Goal: Information Seeking & Learning: Learn about a topic

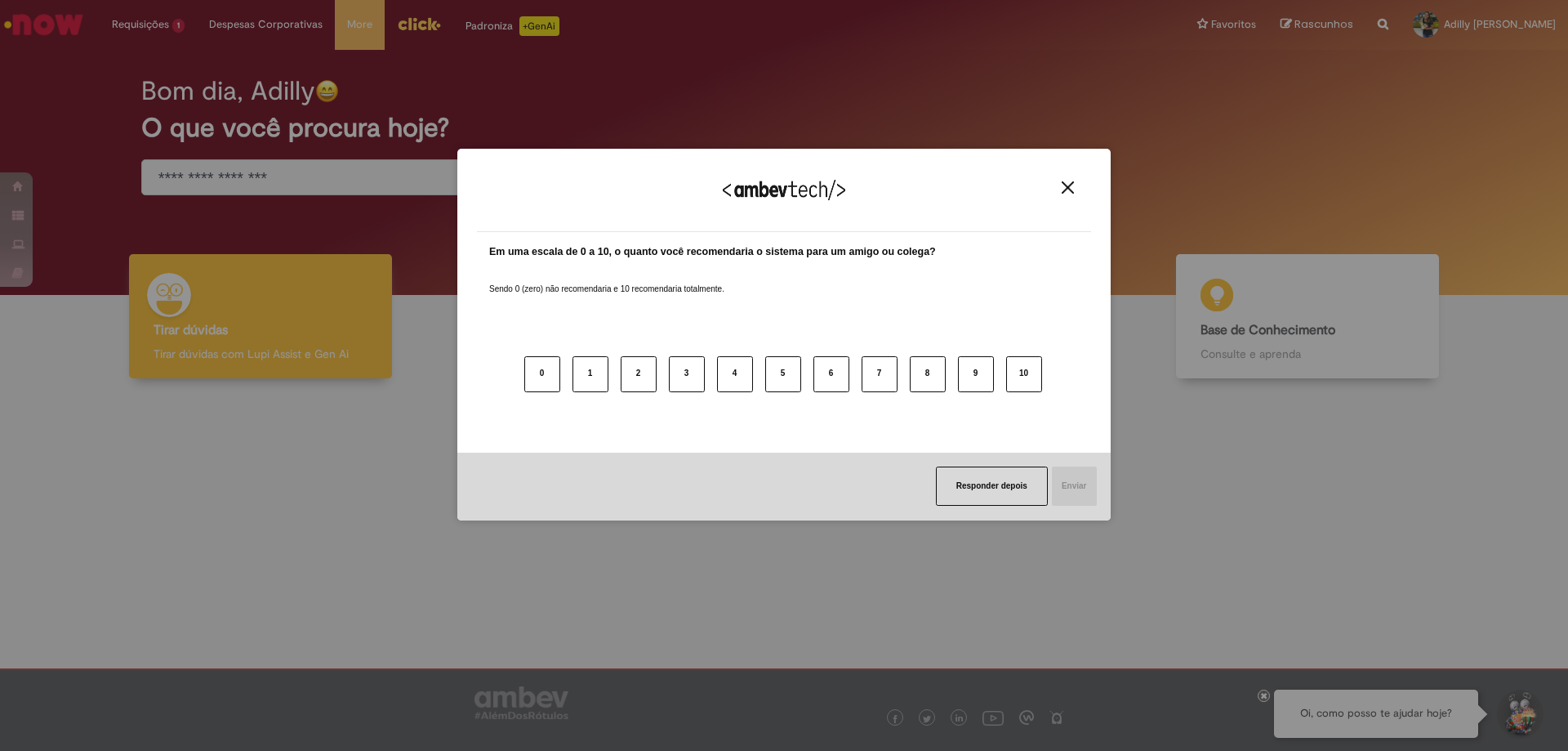
click at [1066, 190] on img "Close" at bounding box center [1067, 188] width 13 height 13
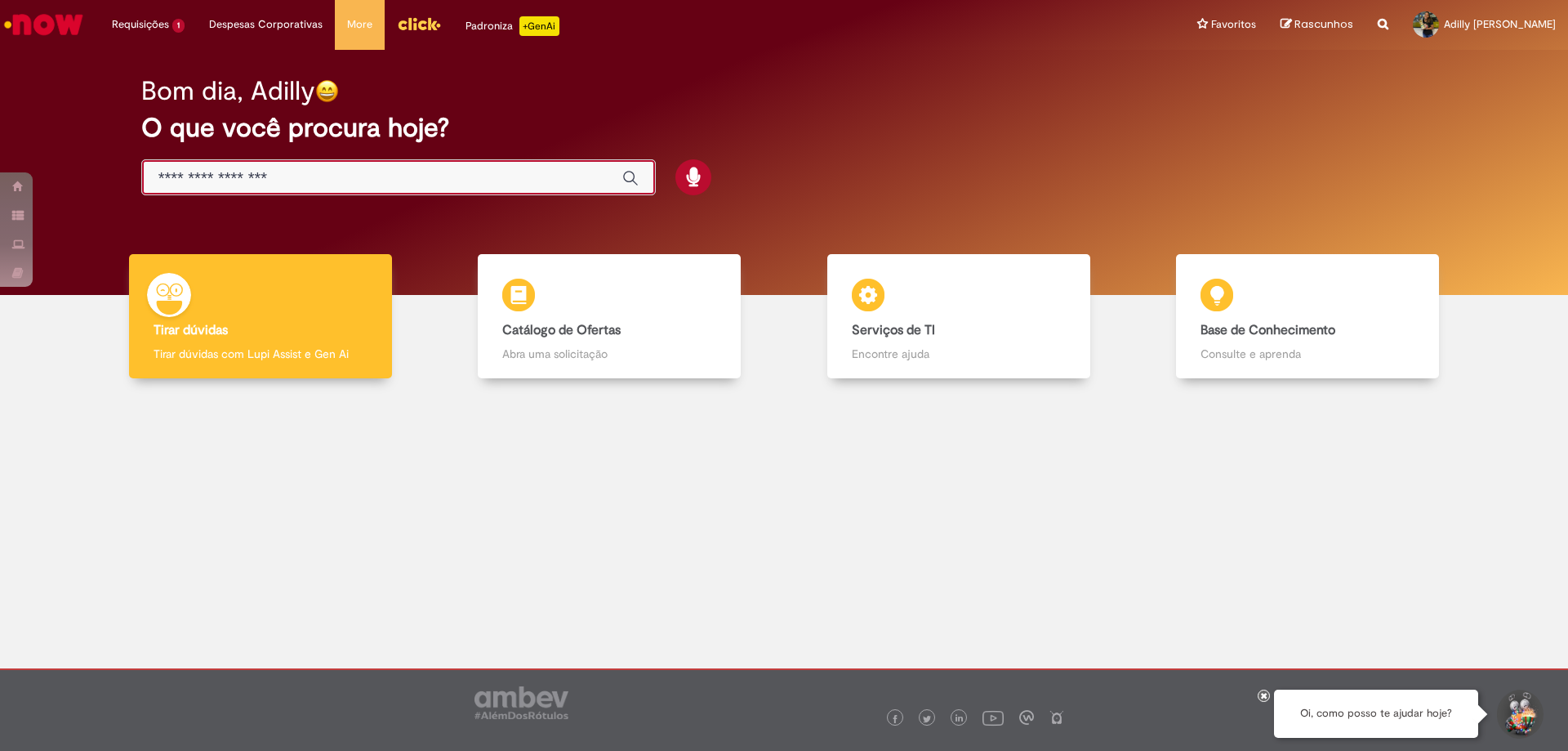
click at [245, 178] on input "Basta digitar aqui" at bounding box center [382, 178] width 447 height 19
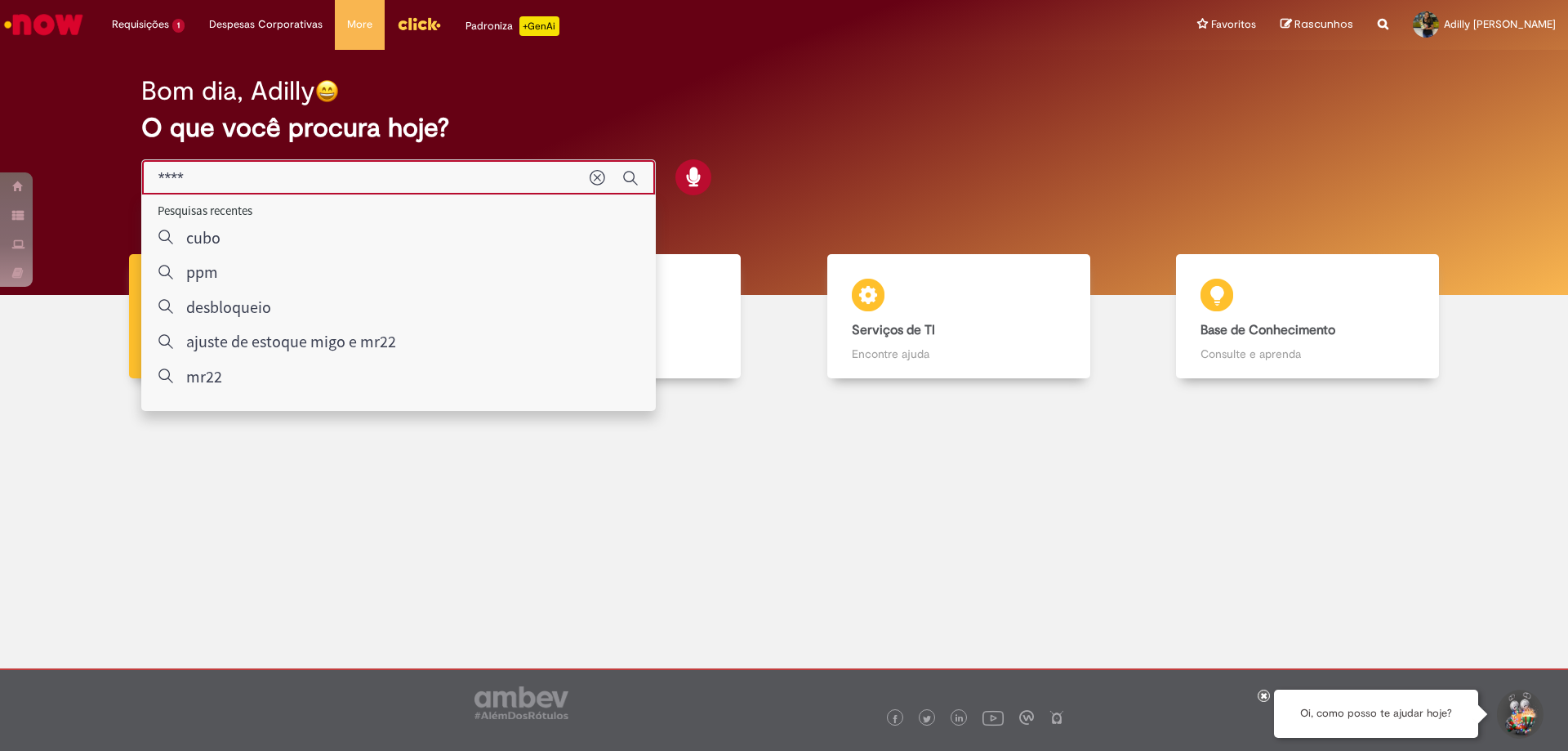
type input "*****"
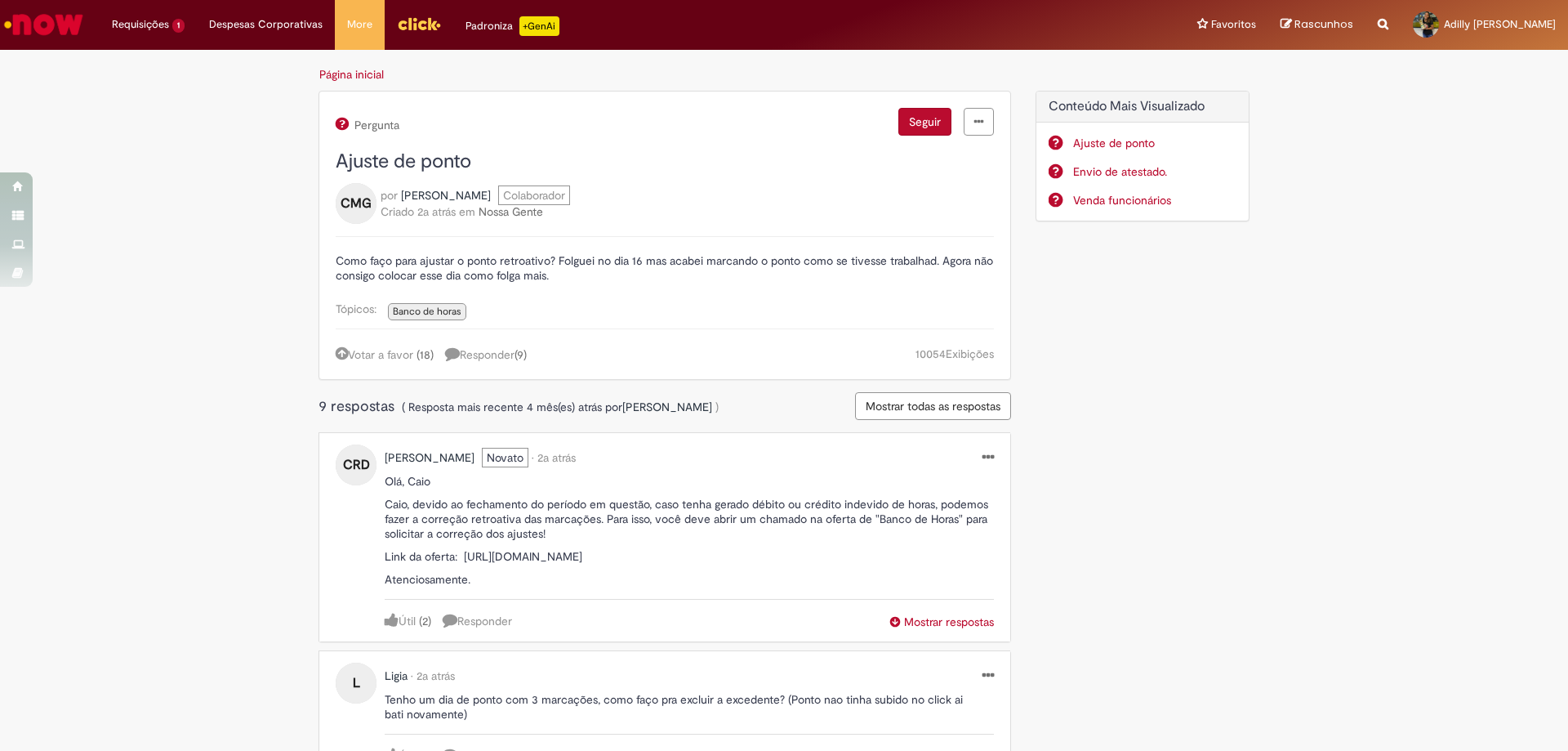
click at [380, 159] on span "Ajuste de ponto" at bounding box center [404, 161] width 136 height 25
click at [162, 82] on span "Cadastro de Material" at bounding box center [159, 87] width 85 height 13
click at [49, 27] on img "Ir para a Homepage" at bounding box center [43, 24] width 84 height 33
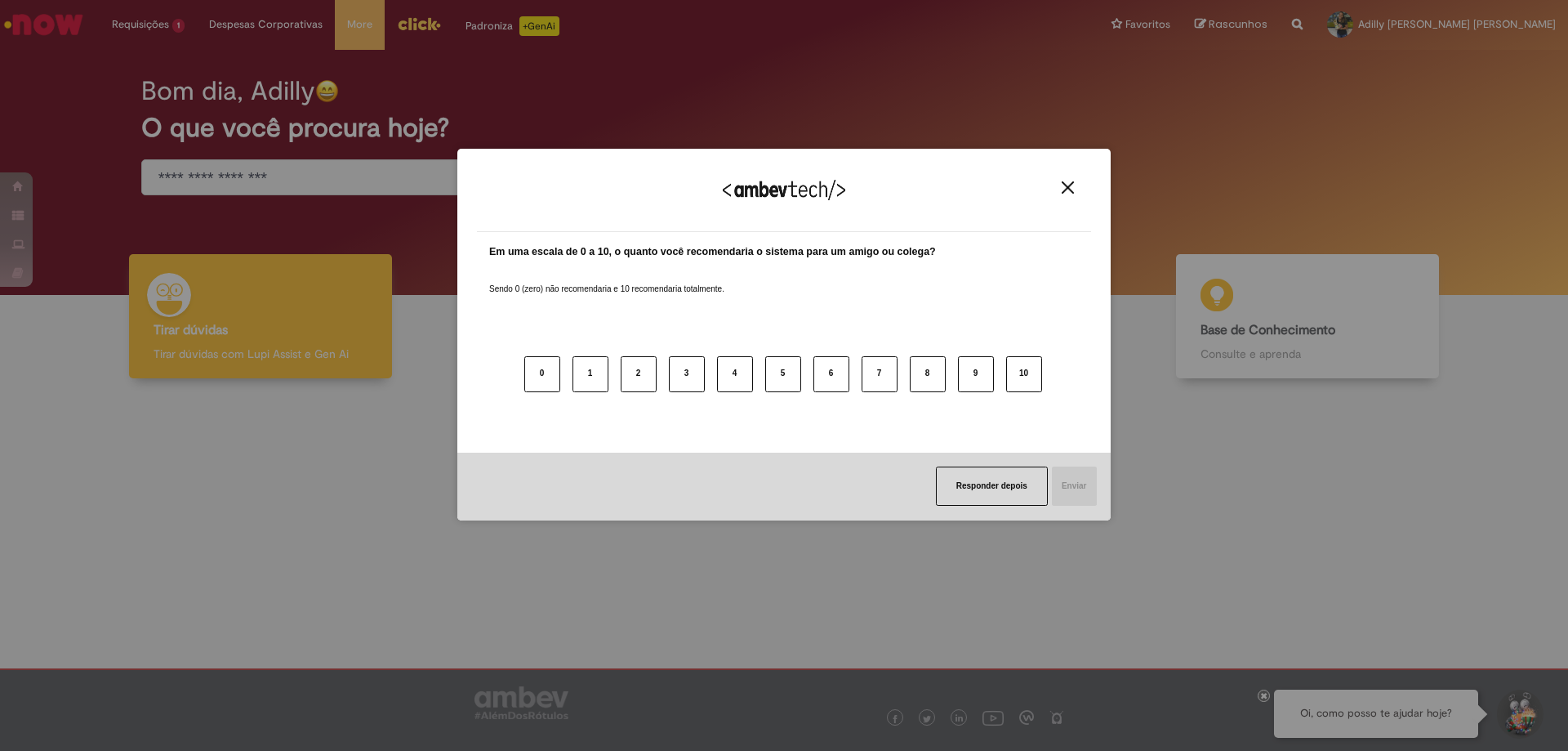
click at [1073, 194] on img "Close" at bounding box center [1067, 188] width 13 height 13
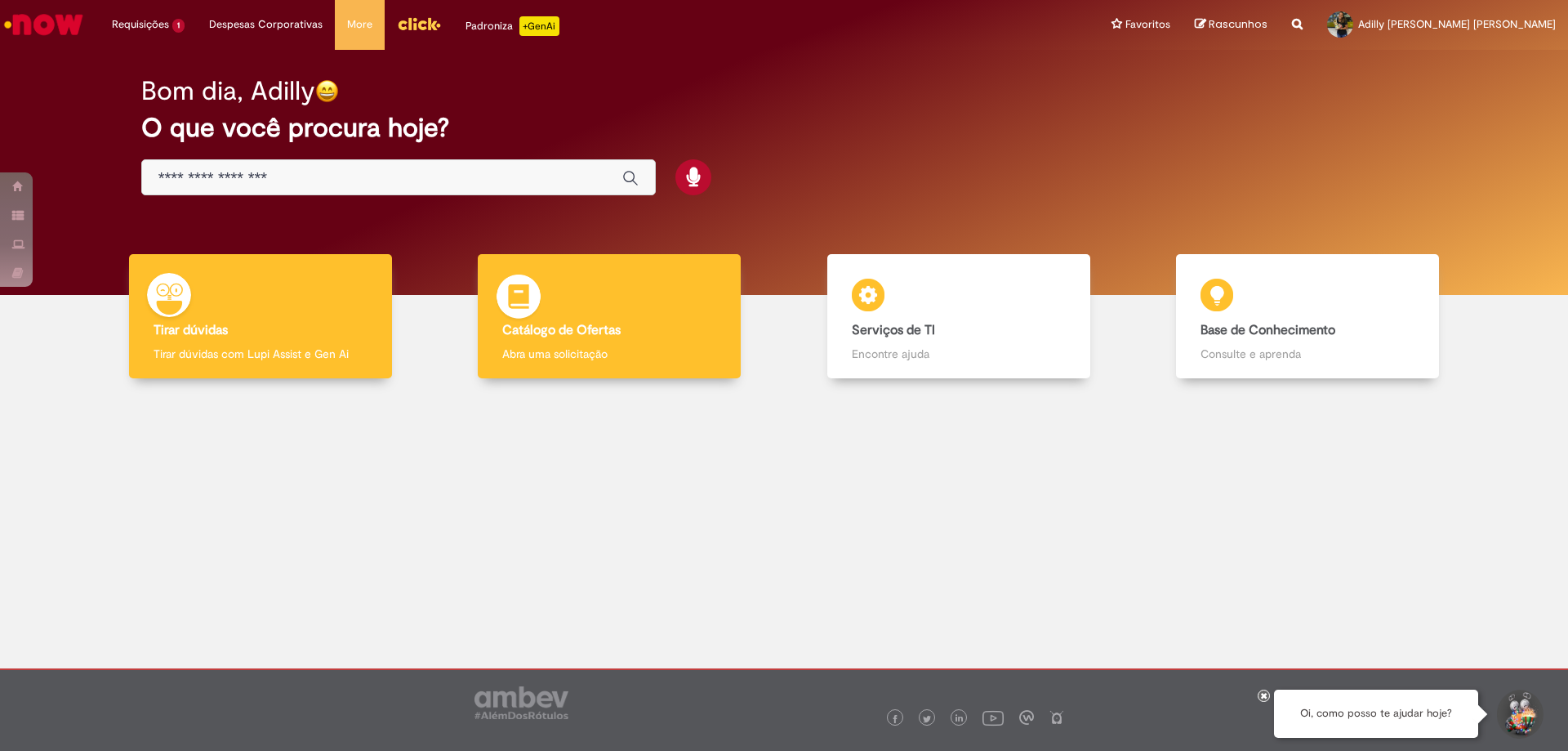
click at [607, 282] on div "Catálogo de Ofertas Catálogo de Ofertas Abra uma solicitação" at bounding box center [609, 316] width 263 height 125
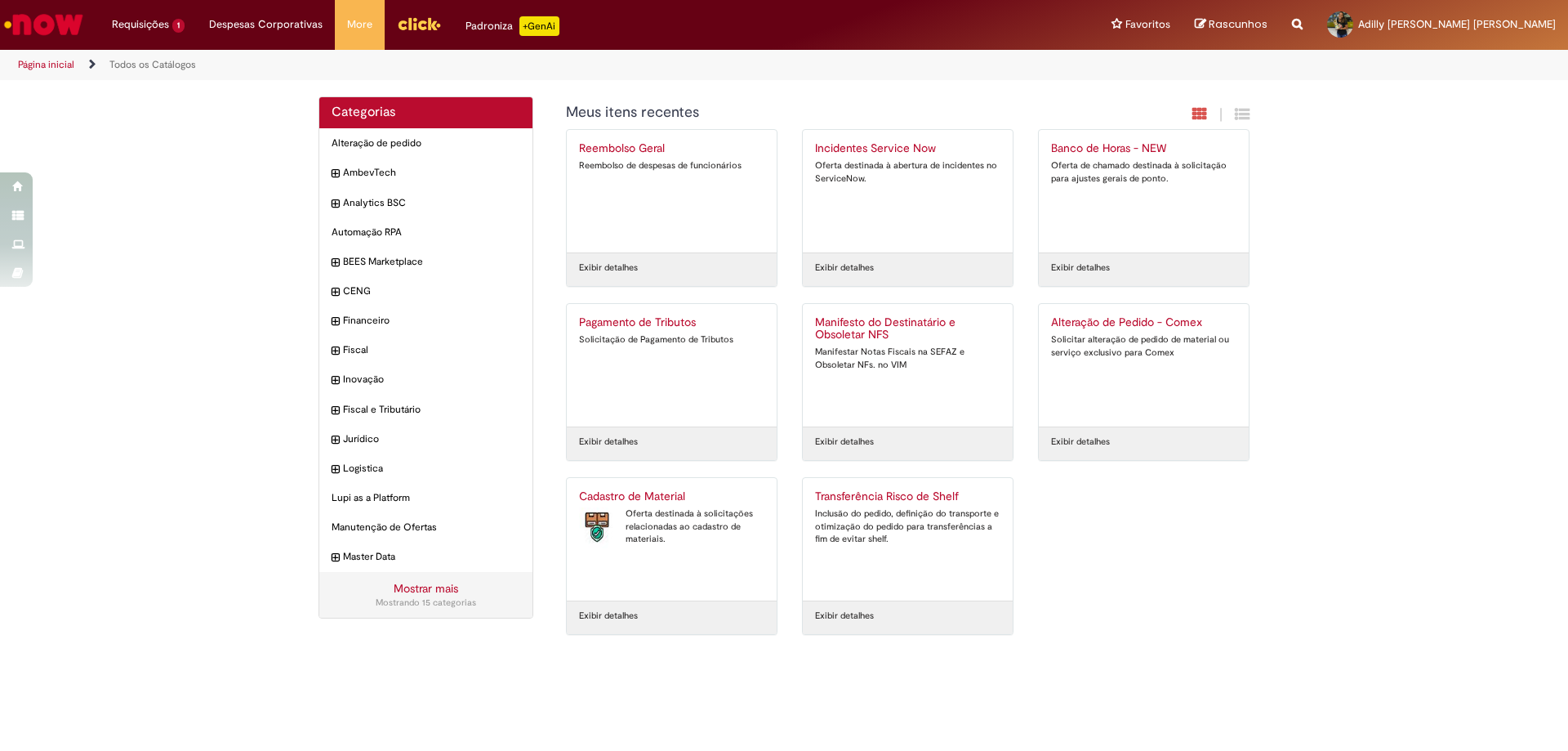
click at [46, 24] on img "Ir para a Homepage" at bounding box center [43, 24] width 84 height 33
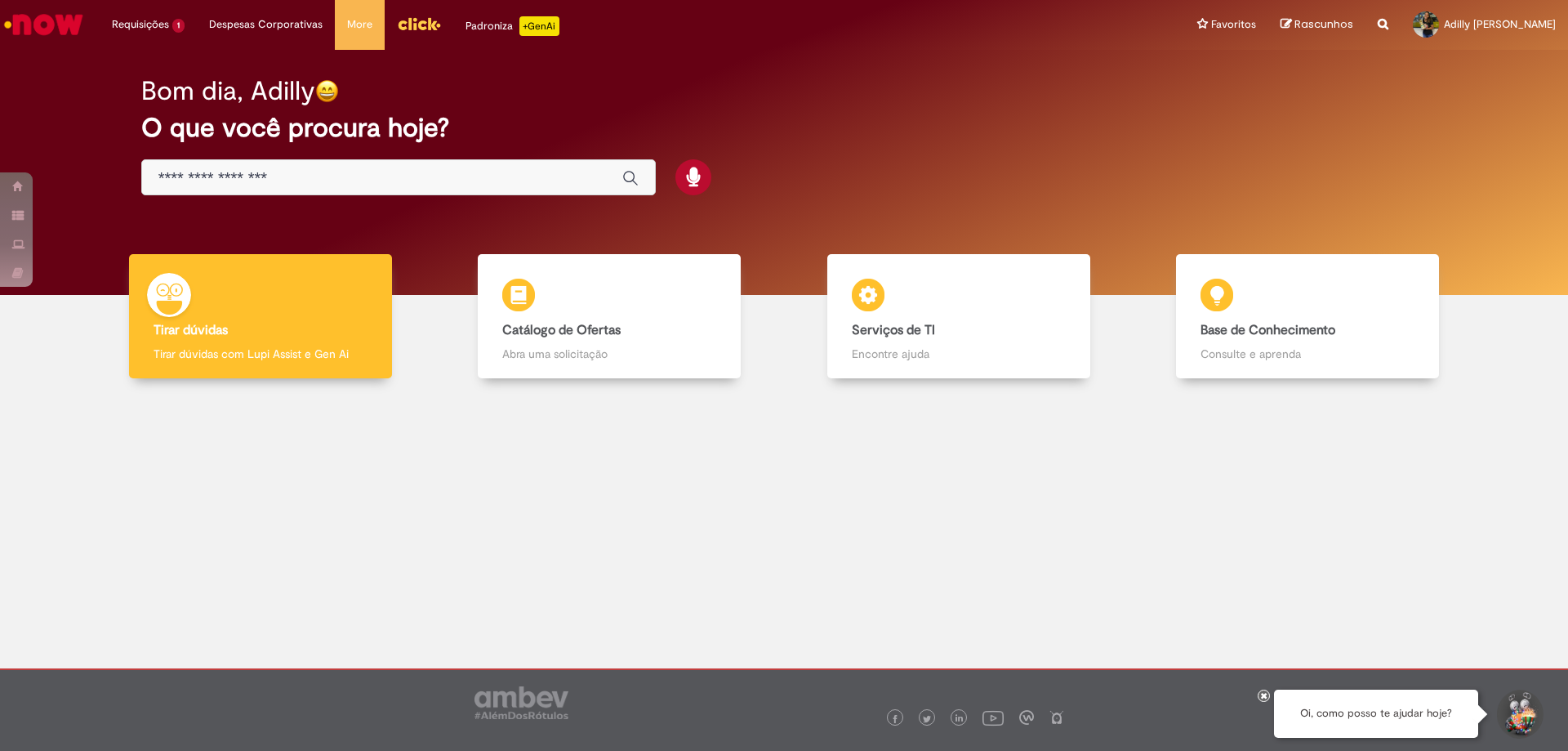
click at [257, 180] on input "Basta digitar aqui" at bounding box center [382, 178] width 447 height 19
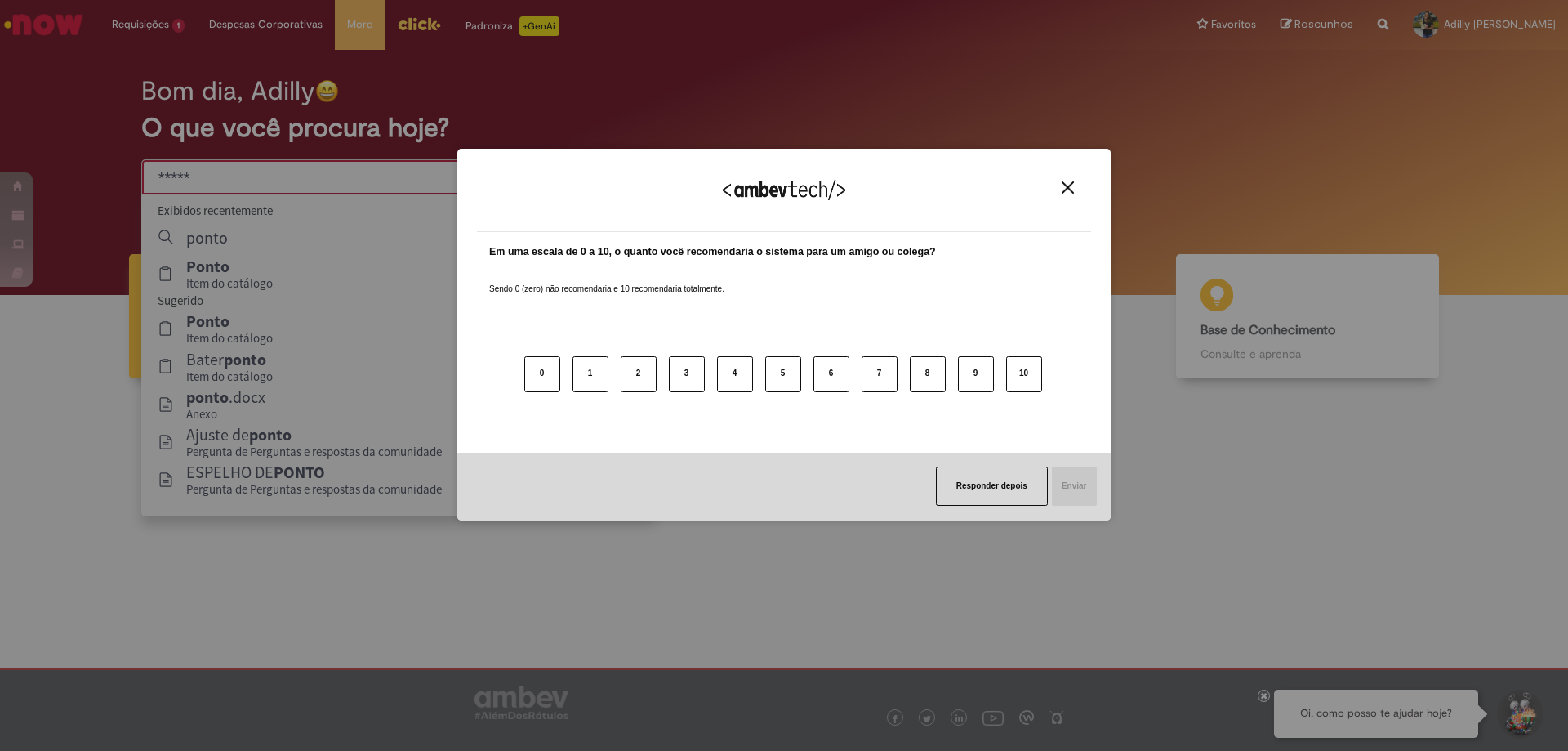
type input "*****"
click at [1069, 191] on img "Close" at bounding box center [1067, 188] width 13 height 13
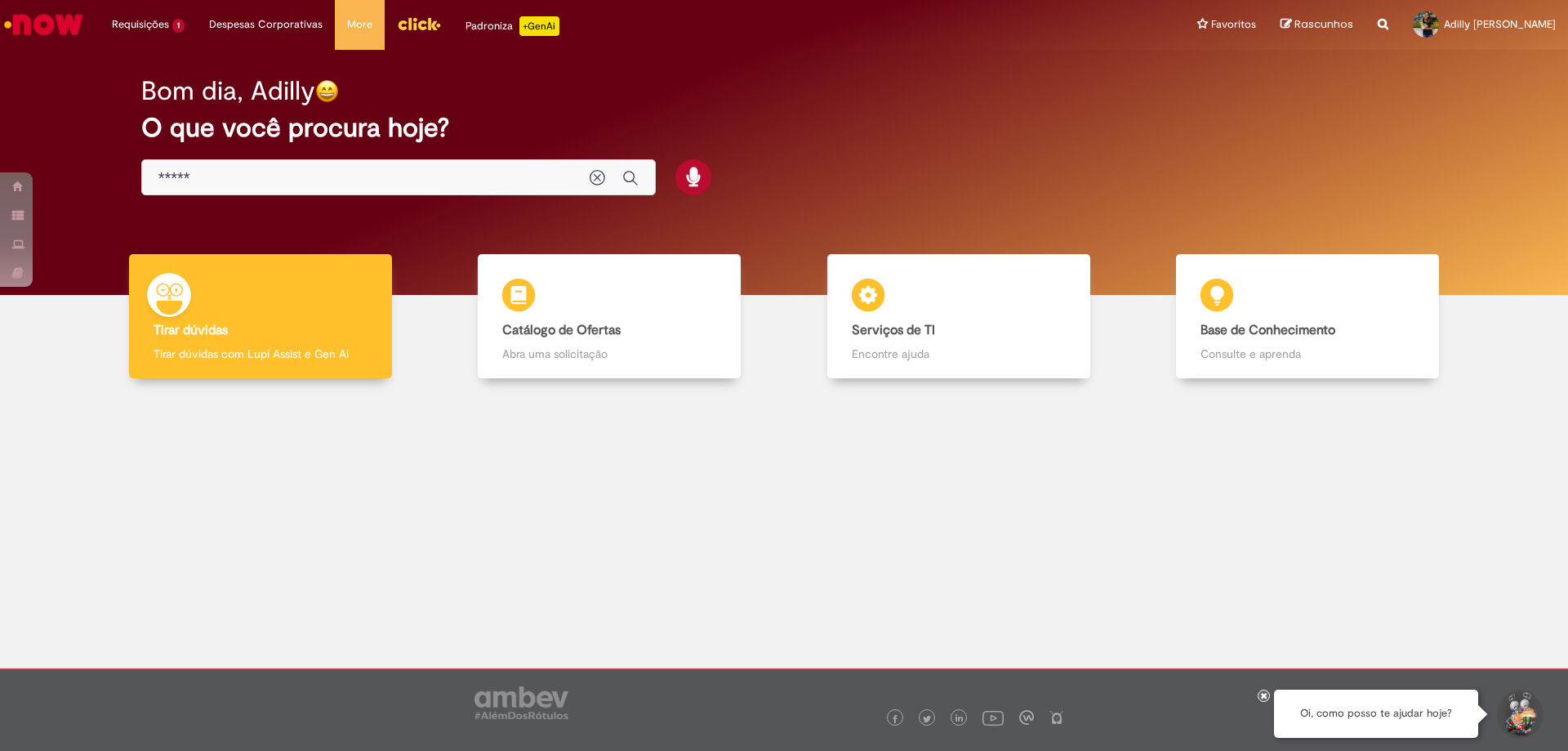
click at [371, 185] on input "*****" at bounding box center [366, 178] width 415 height 19
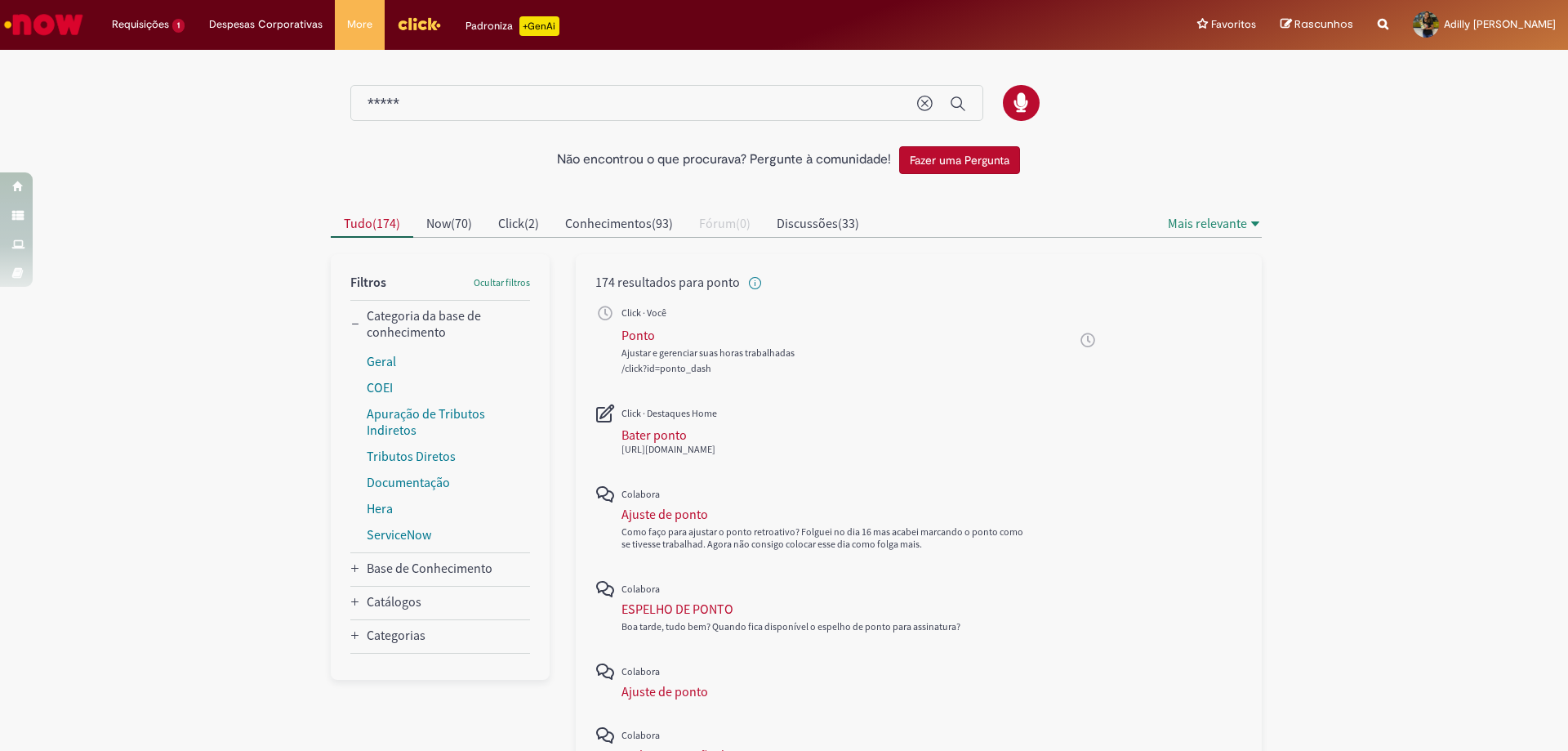
scroll to position [82, 0]
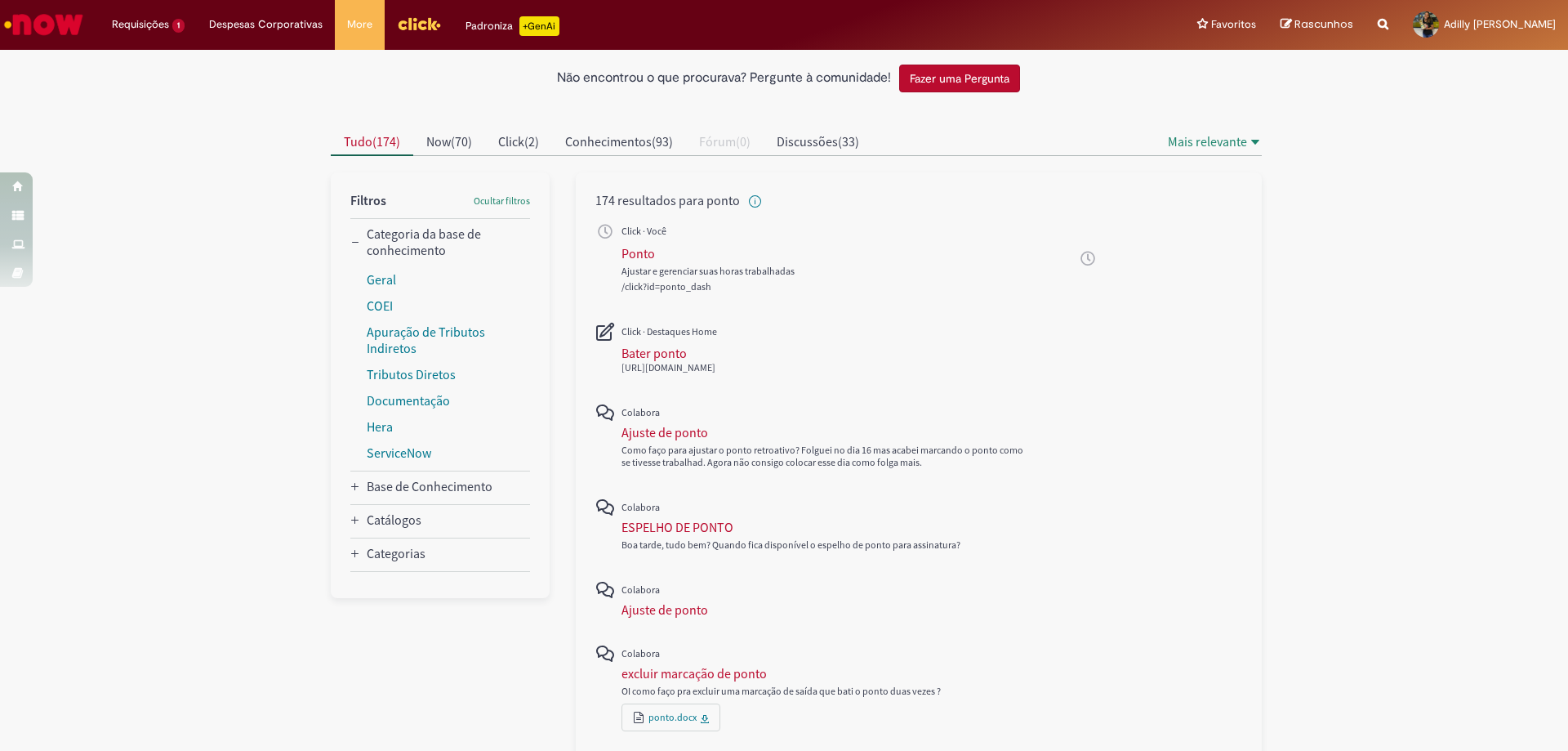
click at [803, 322] on div "All" at bounding box center [834, 349] width 426 height 54
click at [827, 276] on div "Ajustar e gerenciar suas horas trabalhadas" at bounding box center [823, 271] width 405 height 13
click at [761, 232] on div "All" at bounding box center [834, 233] width 426 height 16
click at [656, 428] on div "Ajuste de ponto" at bounding box center [664, 432] width 87 height 16
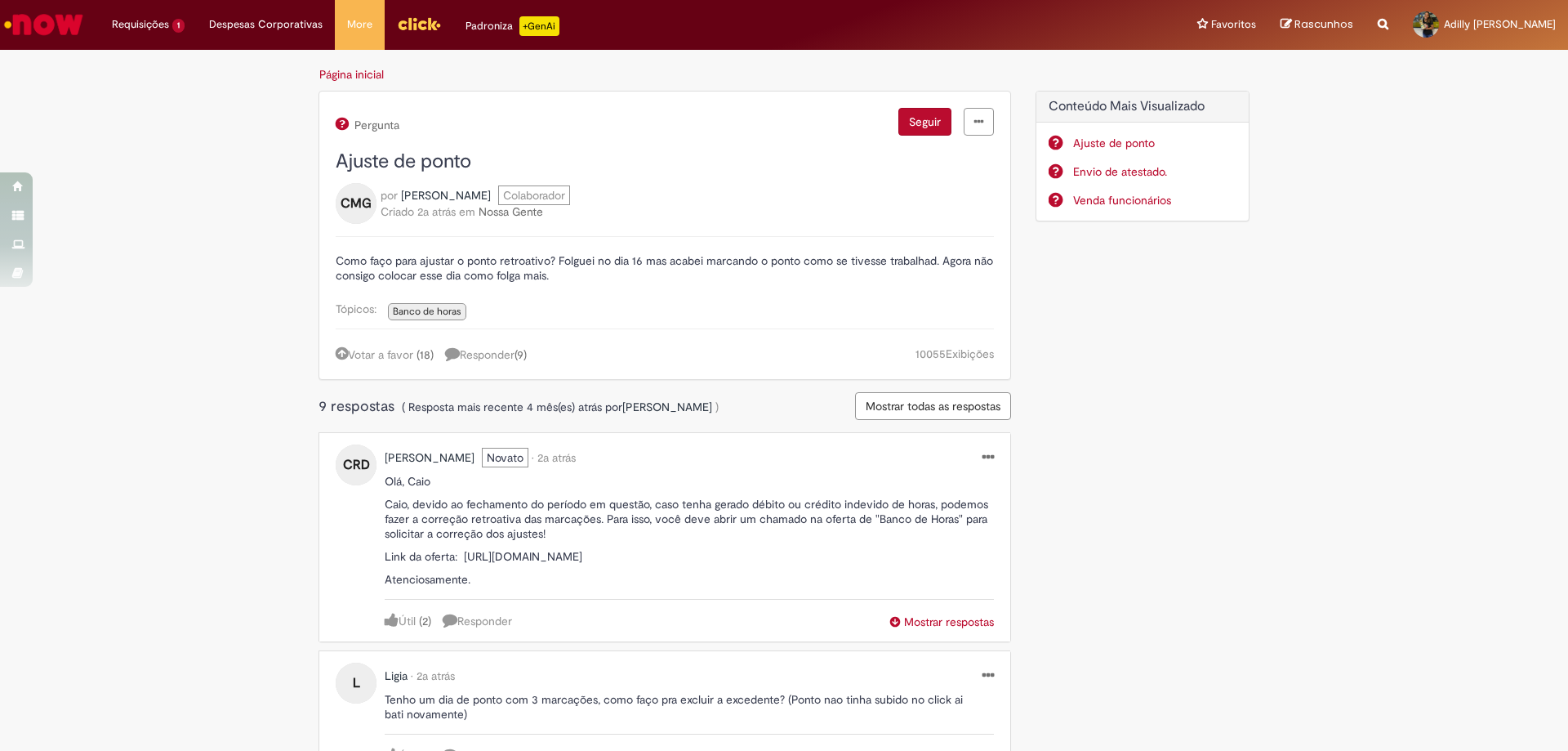
drag, startPoint x: 464, startPoint y: 553, endPoint x: 807, endPoint y: 577, distance: 343.8
click at [807, 563] on p "Link da oferta: https://ambev.service-now.com/ambevnow?id=sc_cat_item&table=sc_…" at bounding box center [689, 556] width 609 height 14
copy p "ttps://ambev.service-now.com/ambevnow?id=sc_cat_item&table=sc_cat_item&sys_id=e…"
click at [497, 353] on span "Responder ( 9 )" at bounding box center [486, 354] width 81 height 14
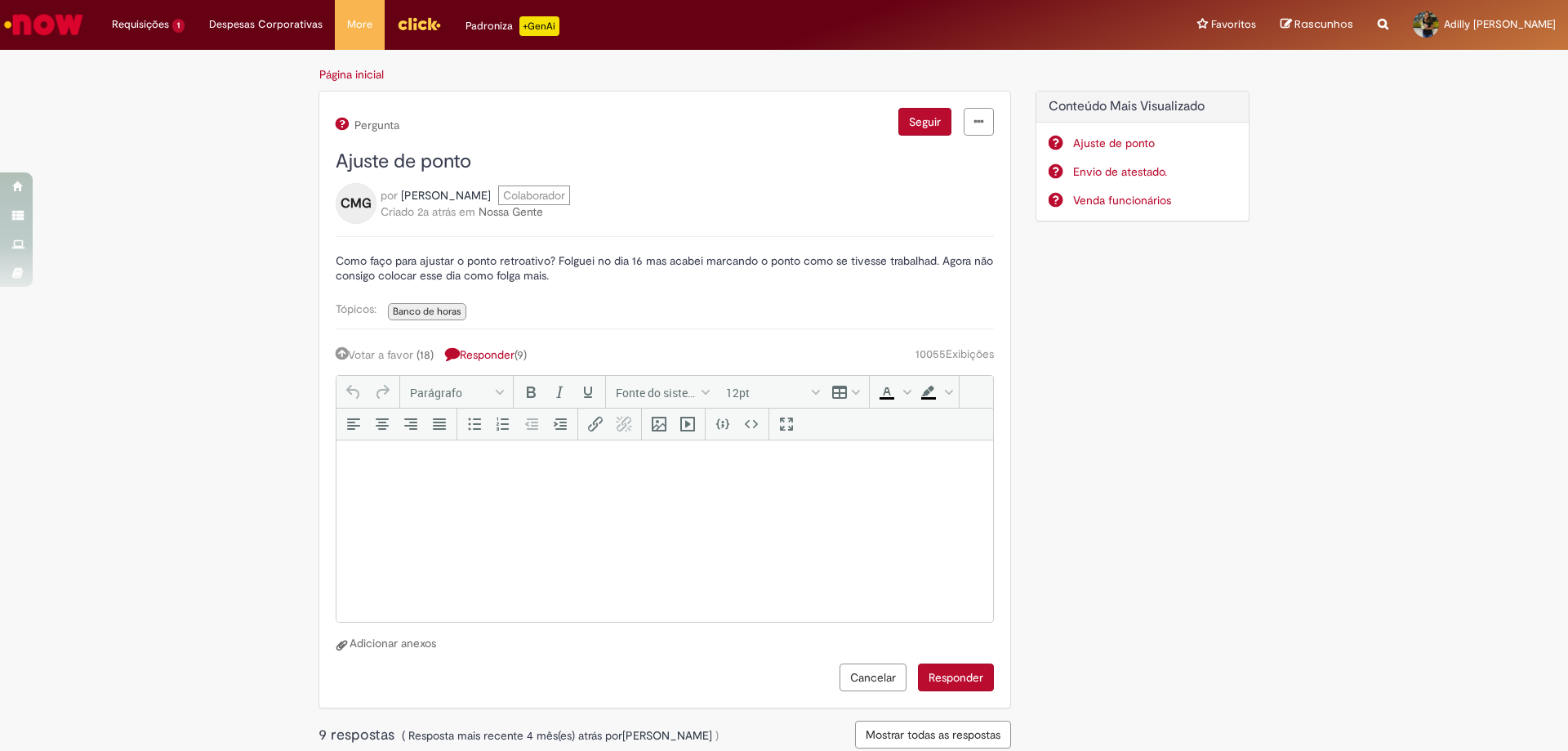
click at [385, 345] on div "Pergunta Seguir Ajuste de ponto CMG por Caio Martins Guimaraes Colaborador Cria…" at bounding box center [664, 400] width 658 height 584
click at [366, 357] on link "Votar a favor" at bounding box center [375, 354] width 78 height 14
click at [355, 348] on link "Votar a favor" at bounding box center [375, 354] width 78 height 14
click at [503, 354] on span "Responder ( 9 )" at bounding box center [486, 354] width 81 height 14
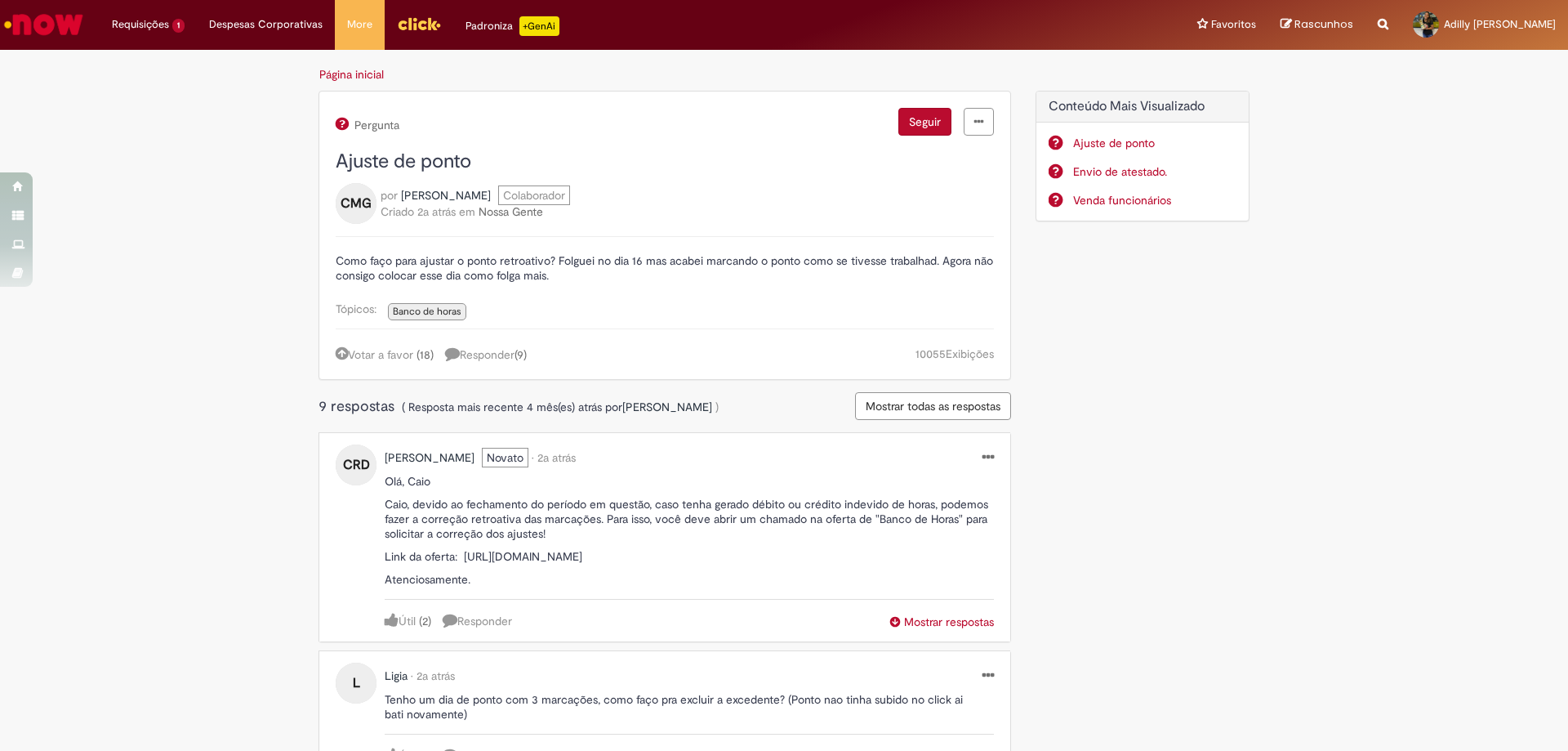
click at [912, 409] on span "Mostrar todas as respostas" at bounding box center [932, 406] width 135 height 14
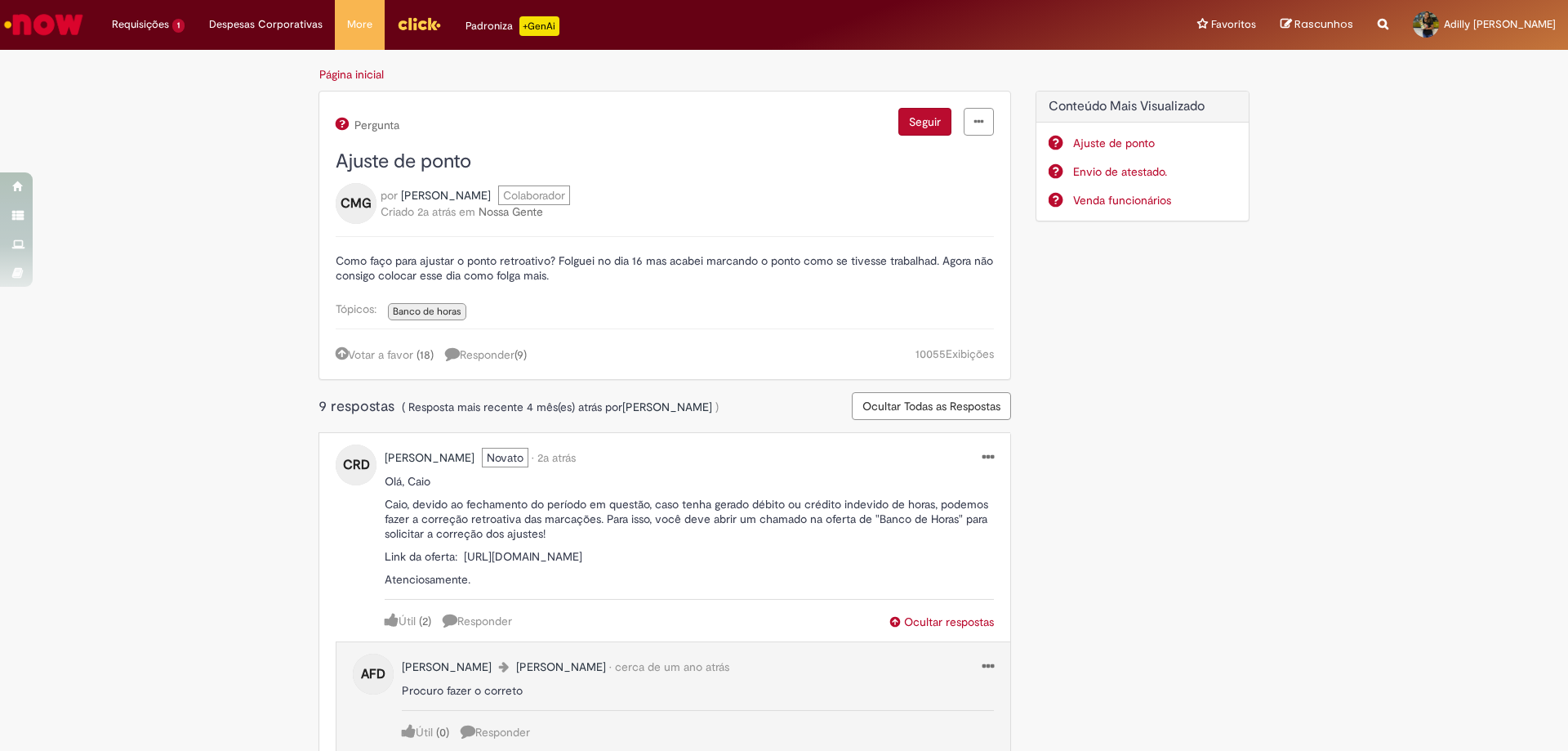
click at [902, 404] on span "Ocultar Todas as Respostas" at bounding box center [931, 406] width 138 height 14
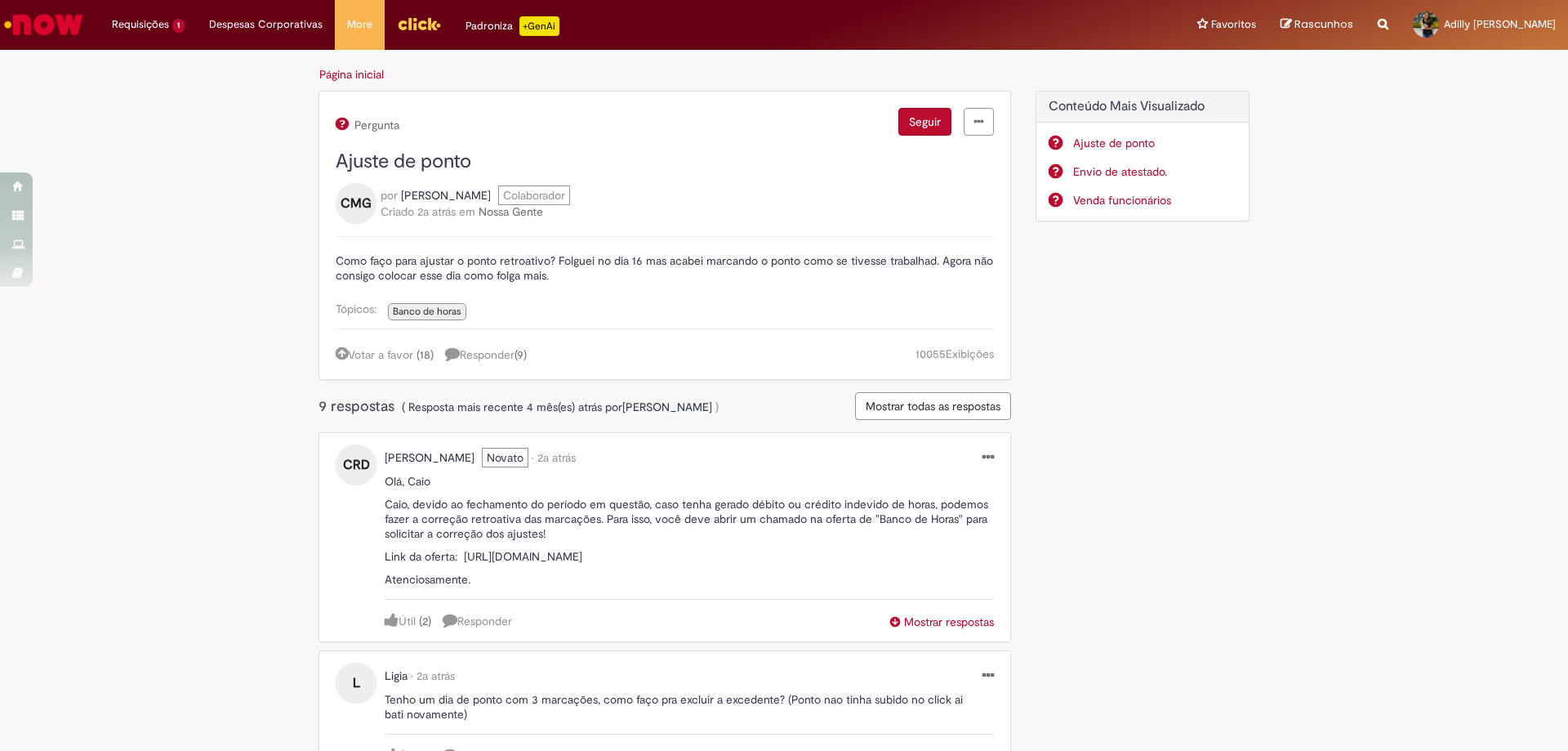
click at [902, 404] on span "Mostrar todas as respostas" at bounding box center [932, 406] width 135 height 14
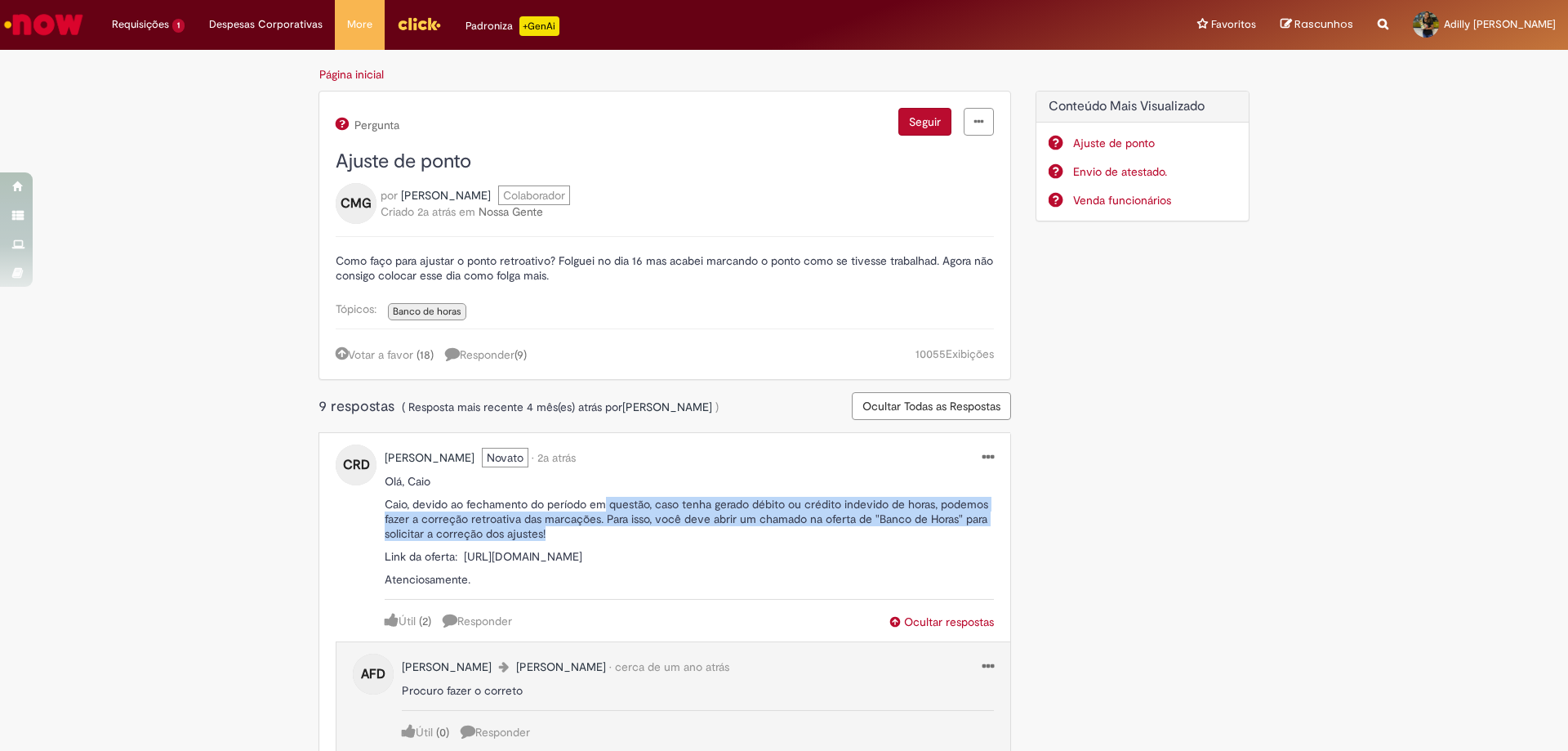
drag, startPoint x: 603, startPoint y: 511, endPoint x: 961, endPoint y: 530, distance: 358.5
click at [961, 530] on p "Caio, devido ao fechamento do período em questão, caso tenha gerado débito ou c…" at bounding box center [689, 518] width 609 height 44
click at [934, 548] on p "Olá, Caio Caio, devido ao fechamento do período em questão, caso tenha gerado d…" at bounding box center [689, 530] width 609 height 112
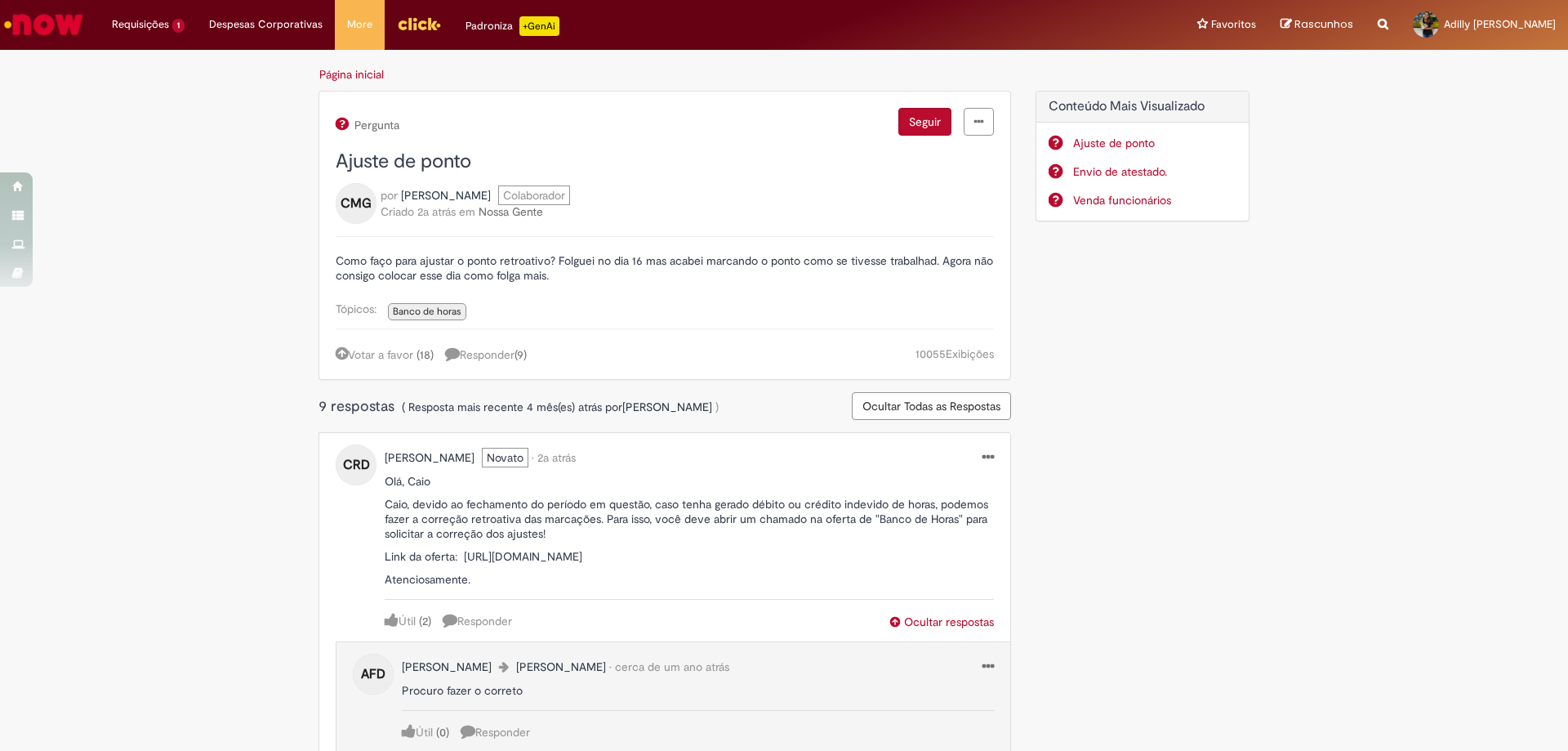
click at [51, 30] on img "Ir para a Homepage" at bounding box center [43, 24] width 84 height 33
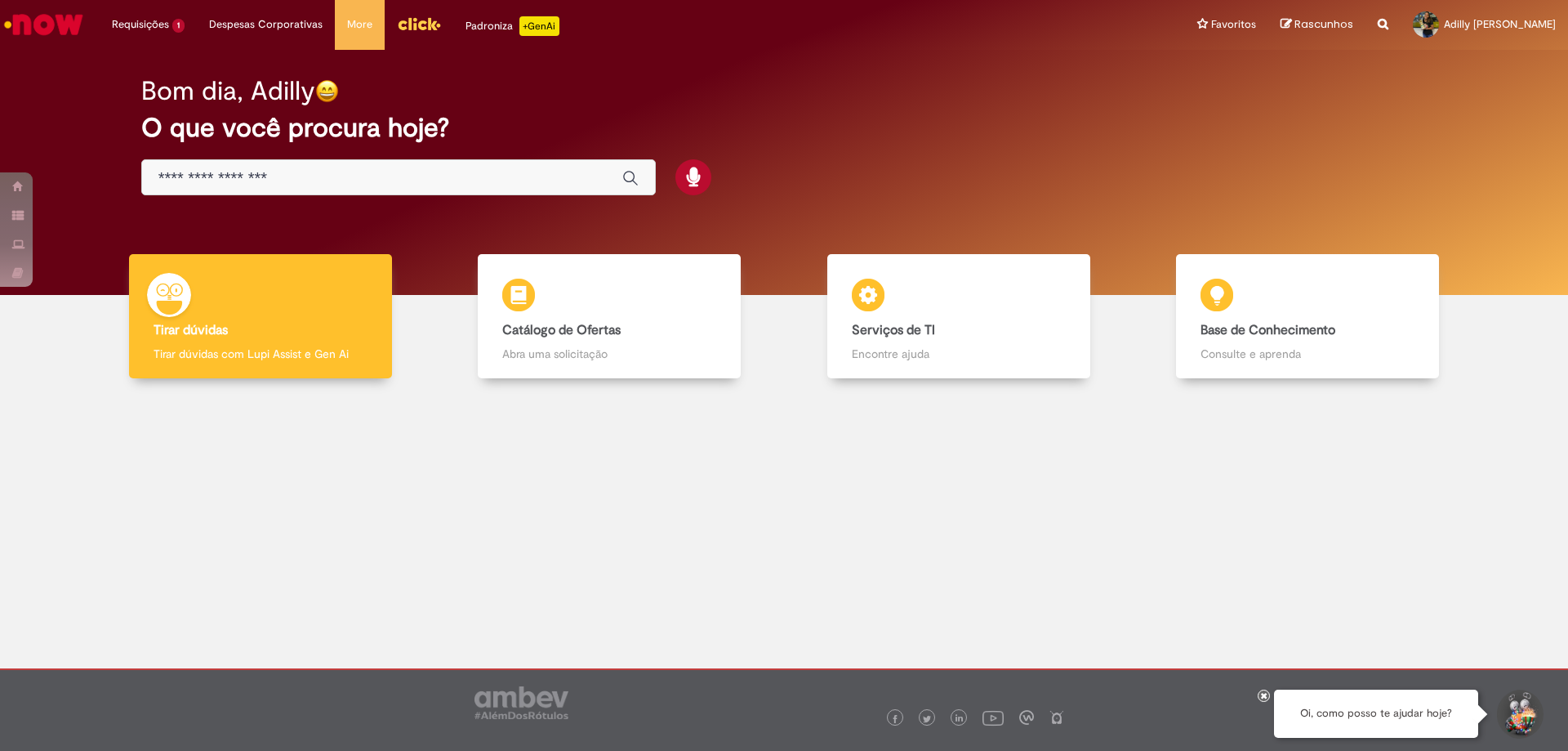
click at [276, 177] on input "Basta digitar aqui" at bounding box center [382, 178] width 447 height 19
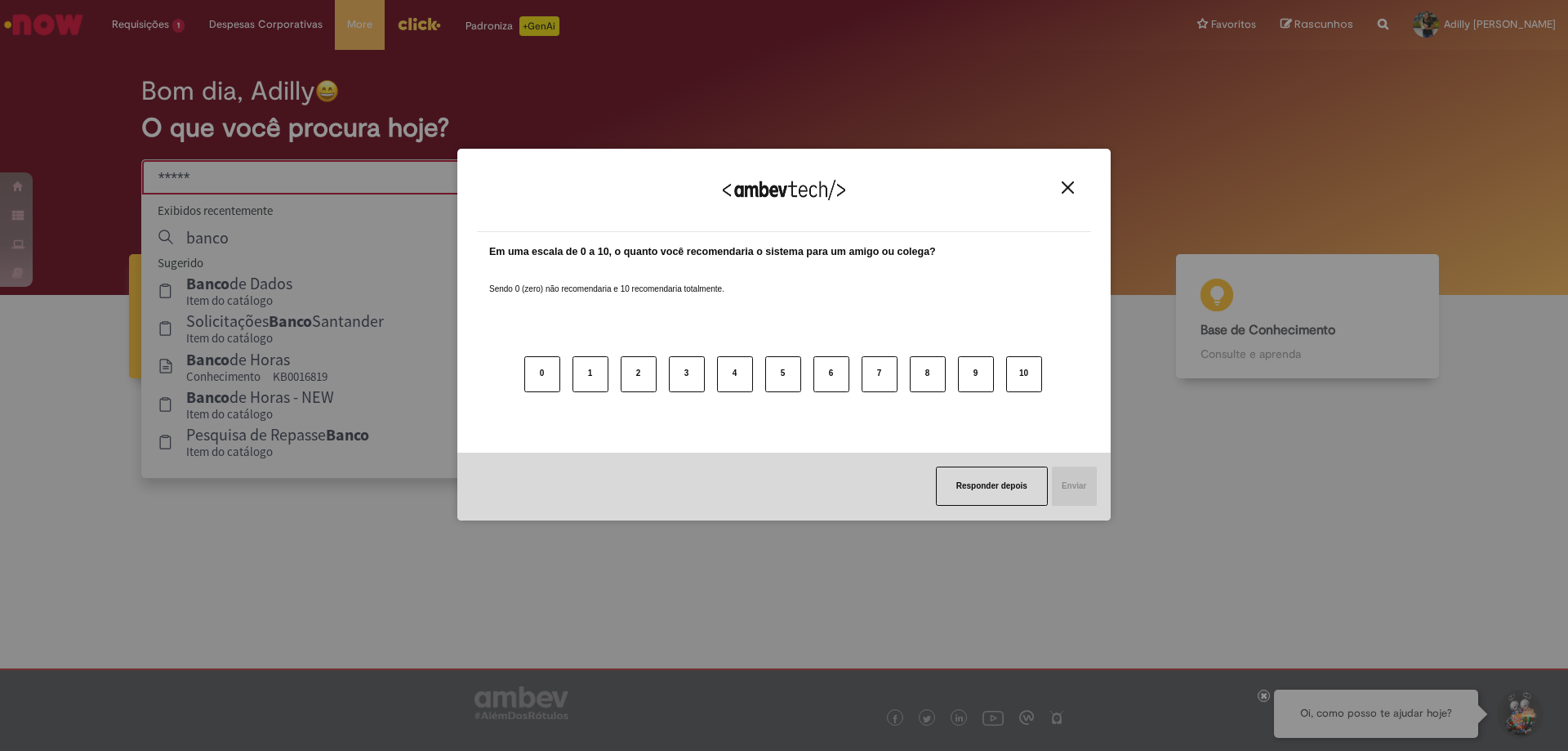
type input "*****"
click at [1058, 182] on button "Close" at bounding box center [1067, 187] width 22 height 14
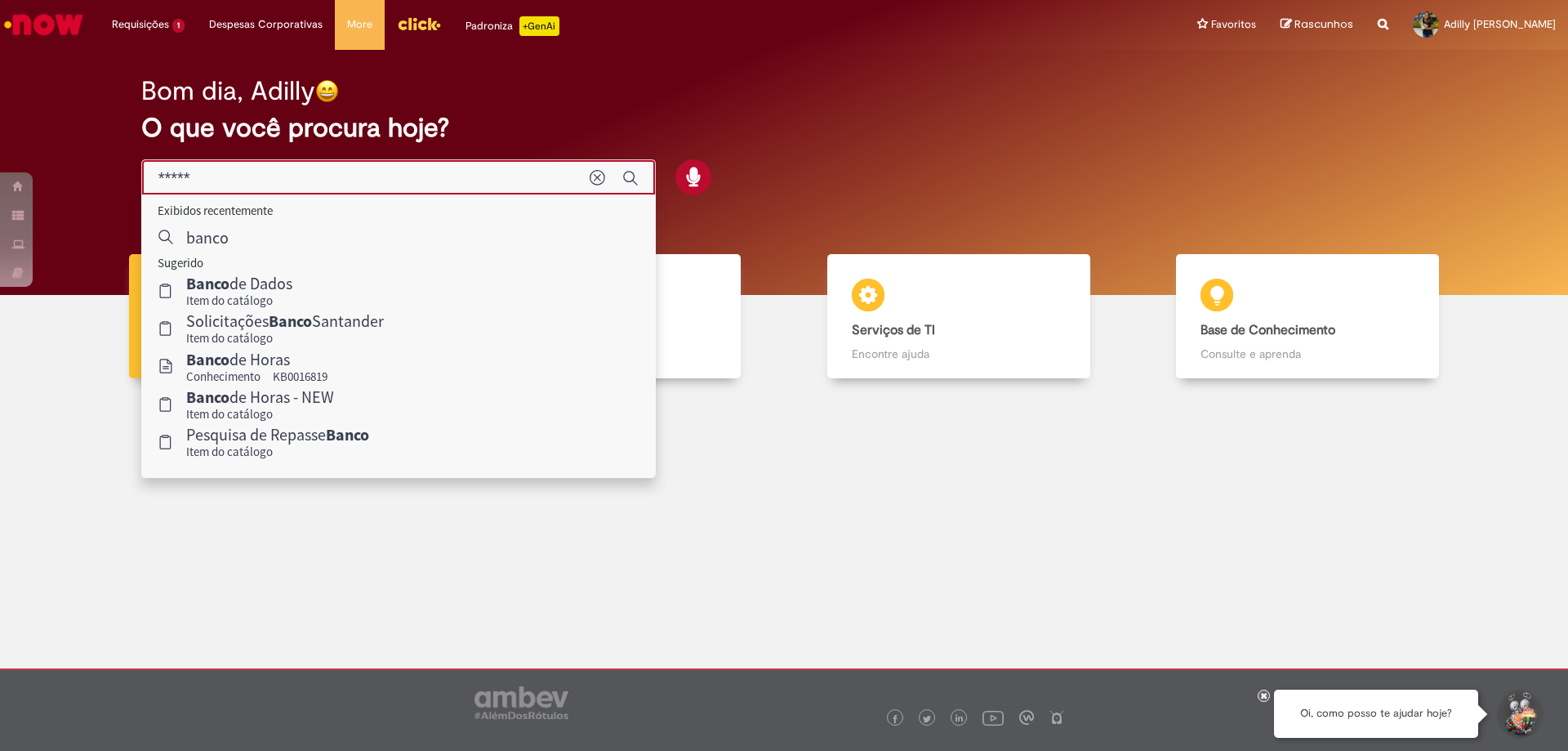
click at [248, 183] on input "*****" at bounding box center [366, 178] width 415 height 19
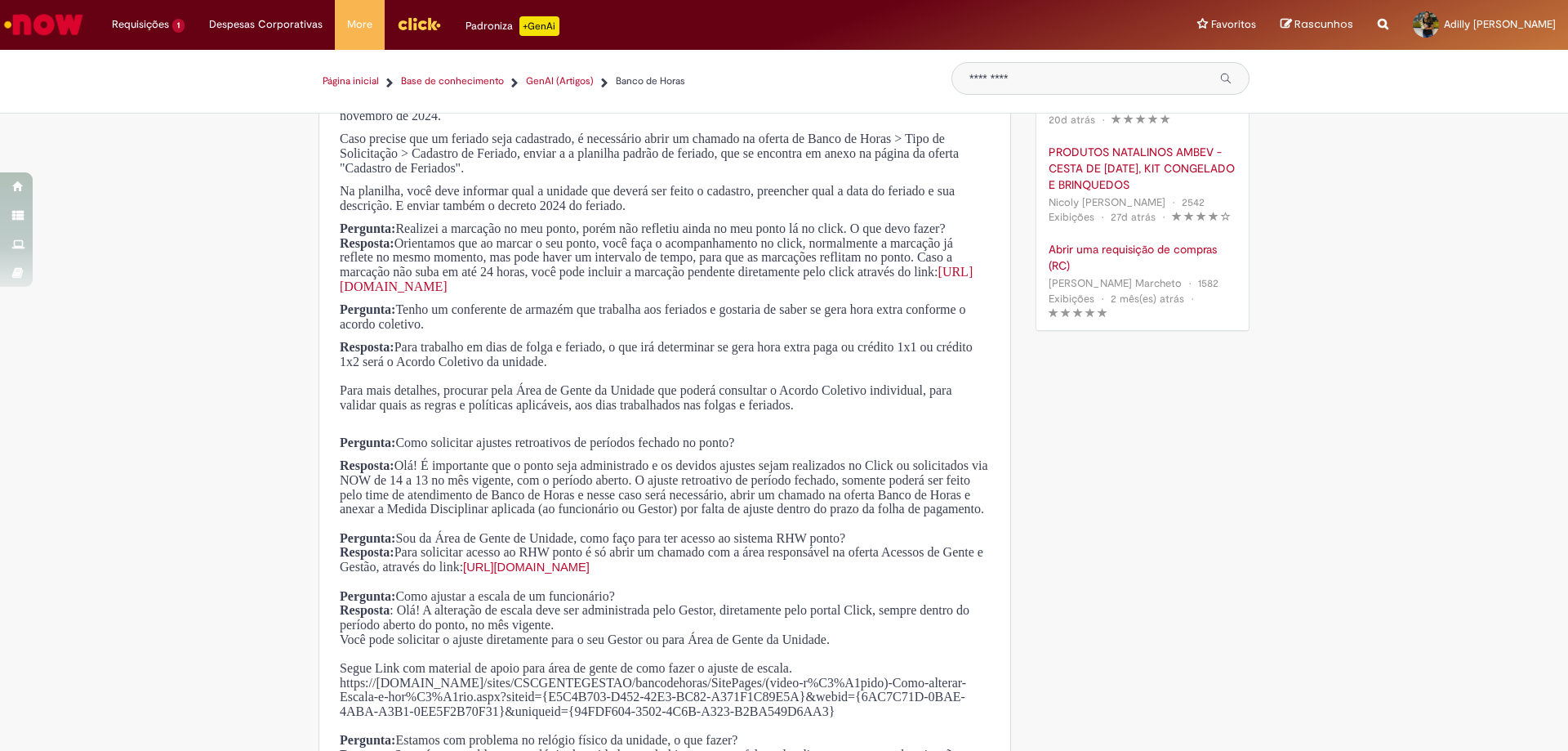
scroll to position [82, 0]
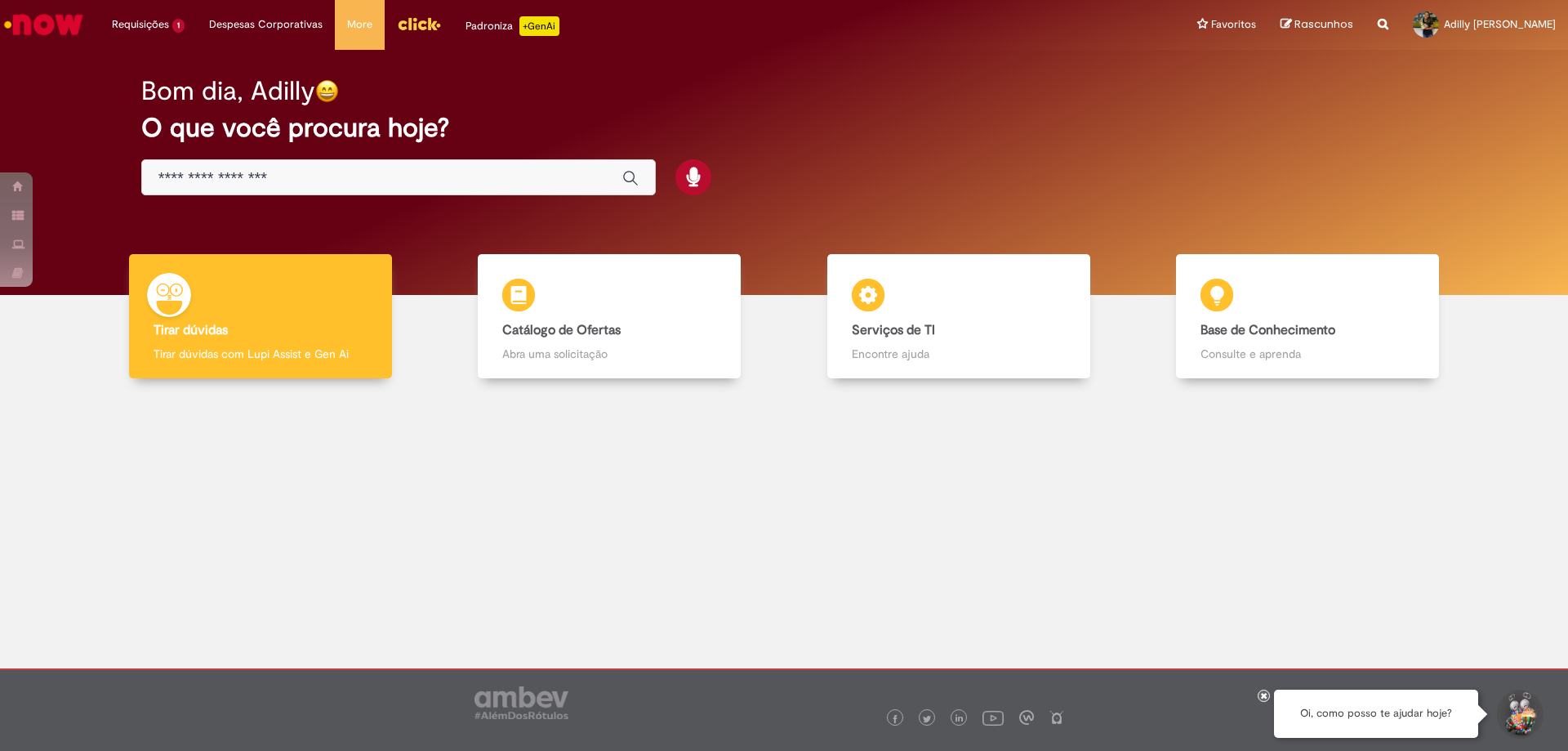
click at [5, 10] on img "Ir para a Homepage" at bounding box center [43, 24] width 84 height 33
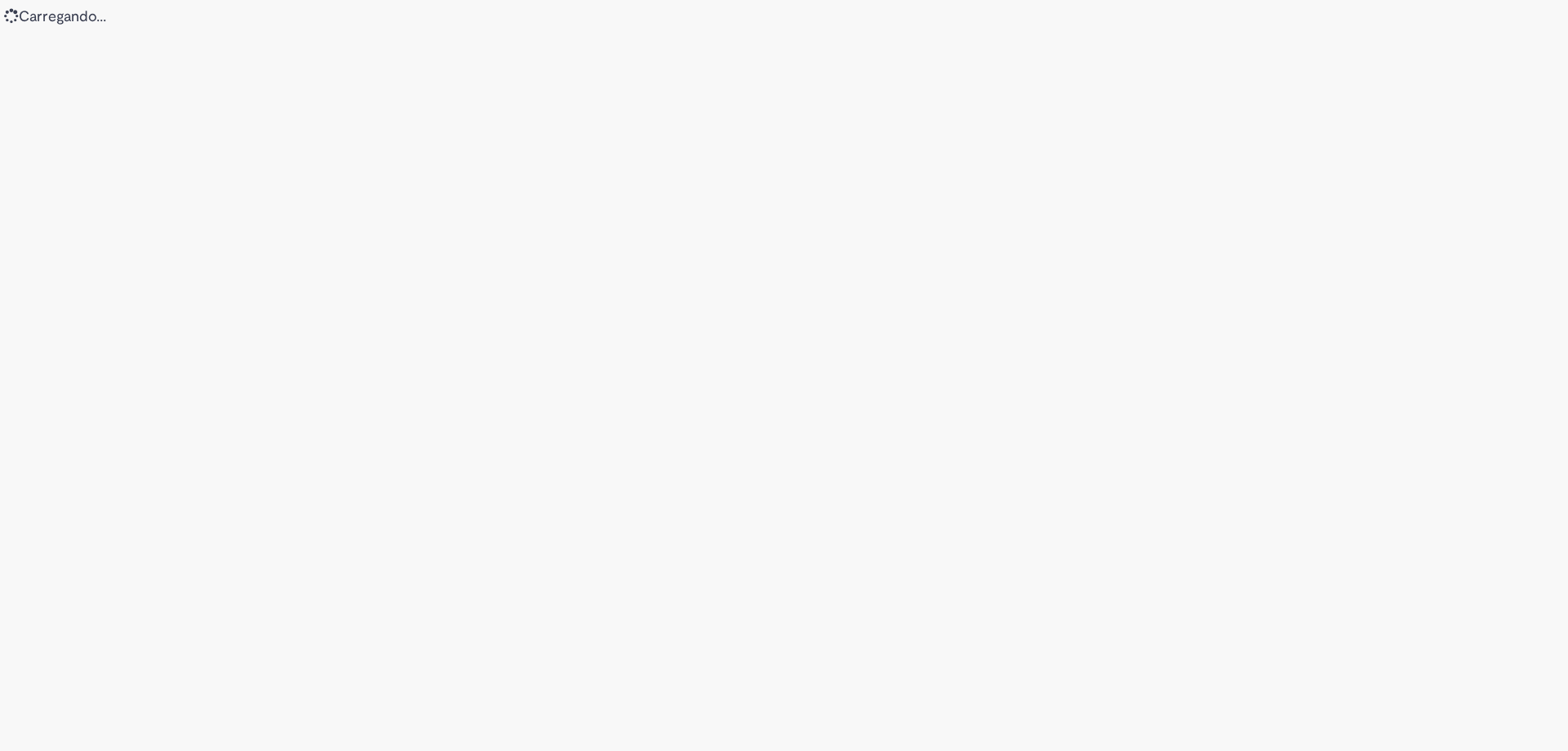
click at [312, 188] on div "Loading..." at bounding box center [784, 375] width 1568 height 751
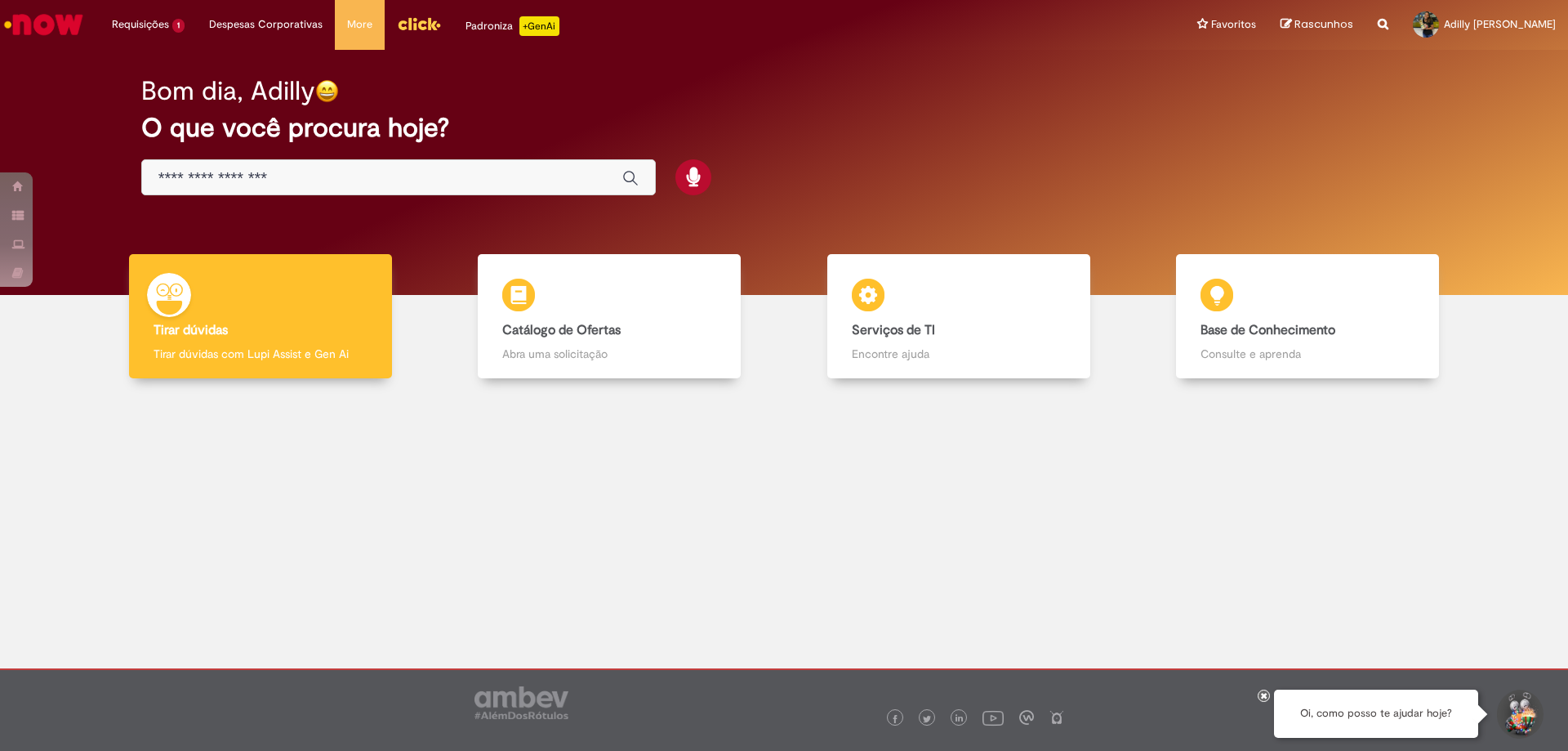
click at [282, 180] on input "Basta digitar aqui" at bounding box center [382, 178] width 447 height 19
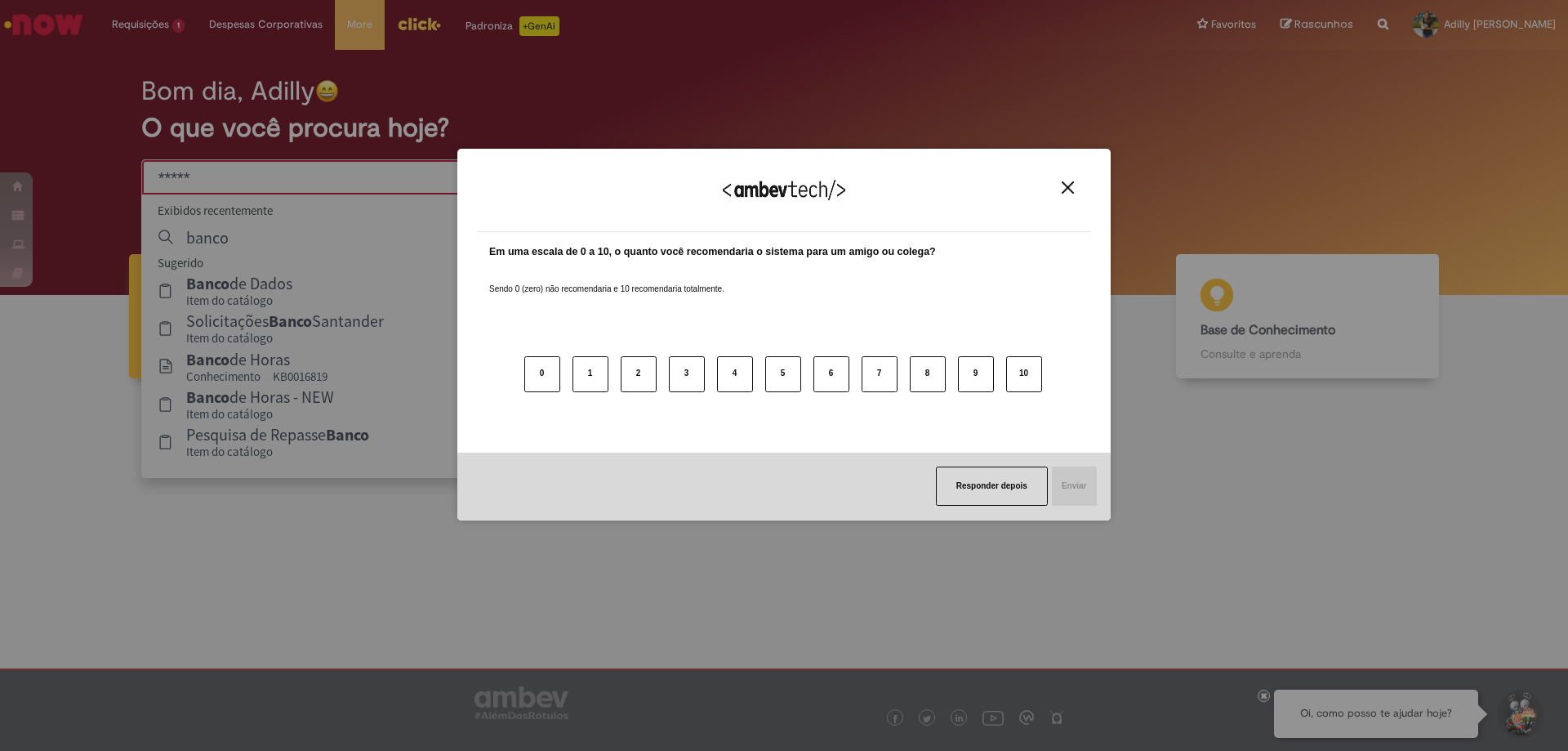
click at [1074, 187] on button "Close" at bounding box center [1067, 187] width 22 height 14
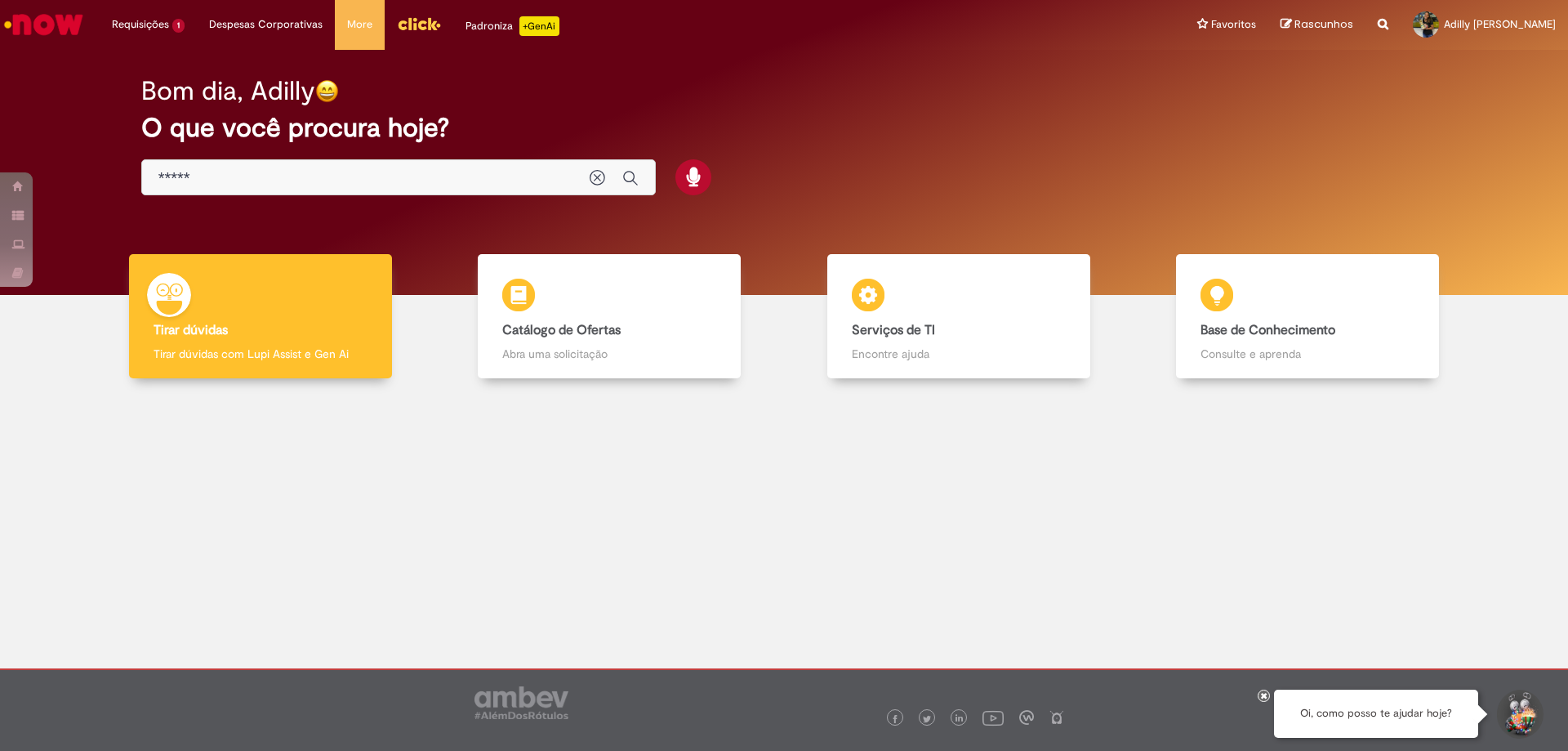
click at [239, 189] on div "*****" at bounding box center [398, 178] width 514 height 37
click at [240, 184] on input "*****" at bounding box center [366, 178] width 415 height 19
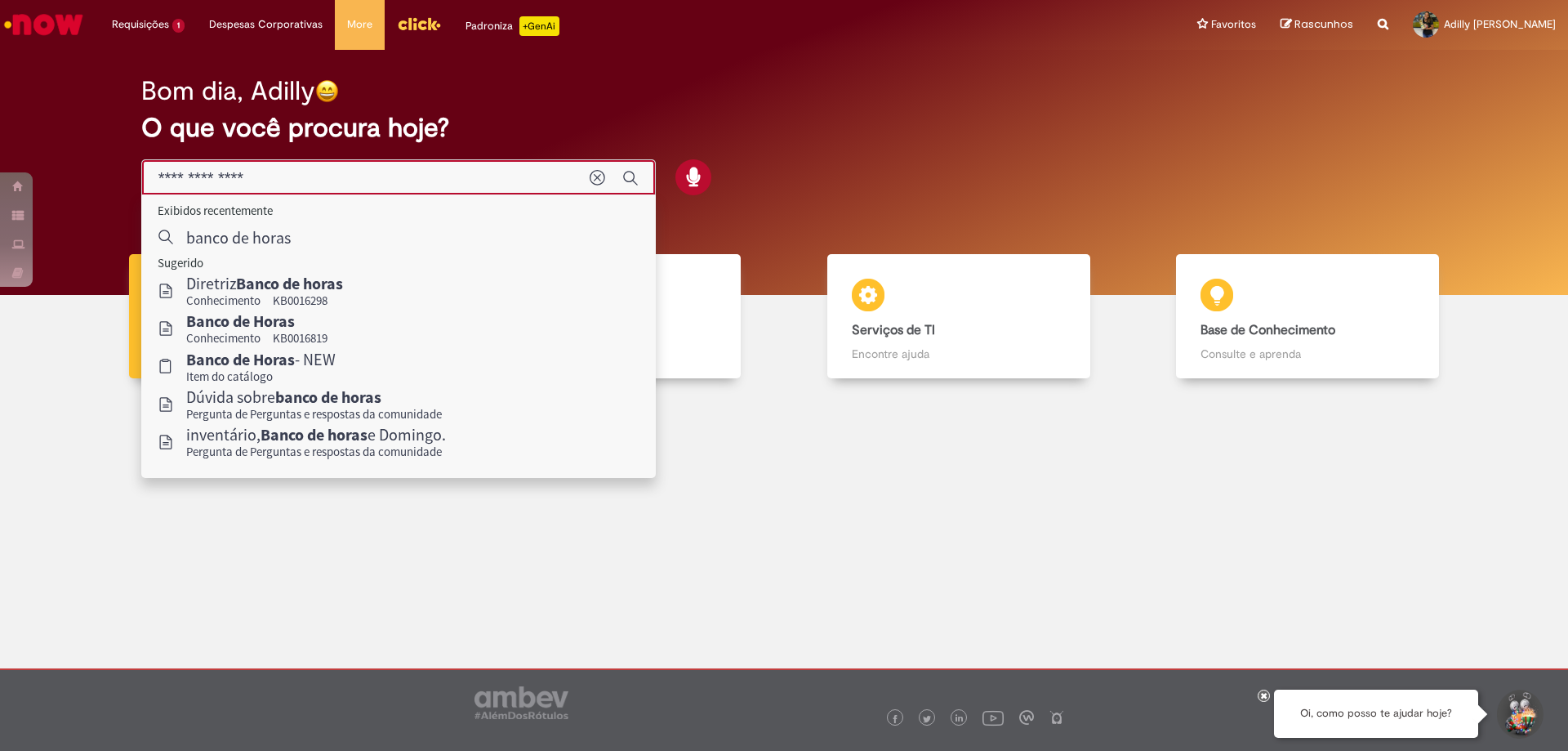
type input "**********"
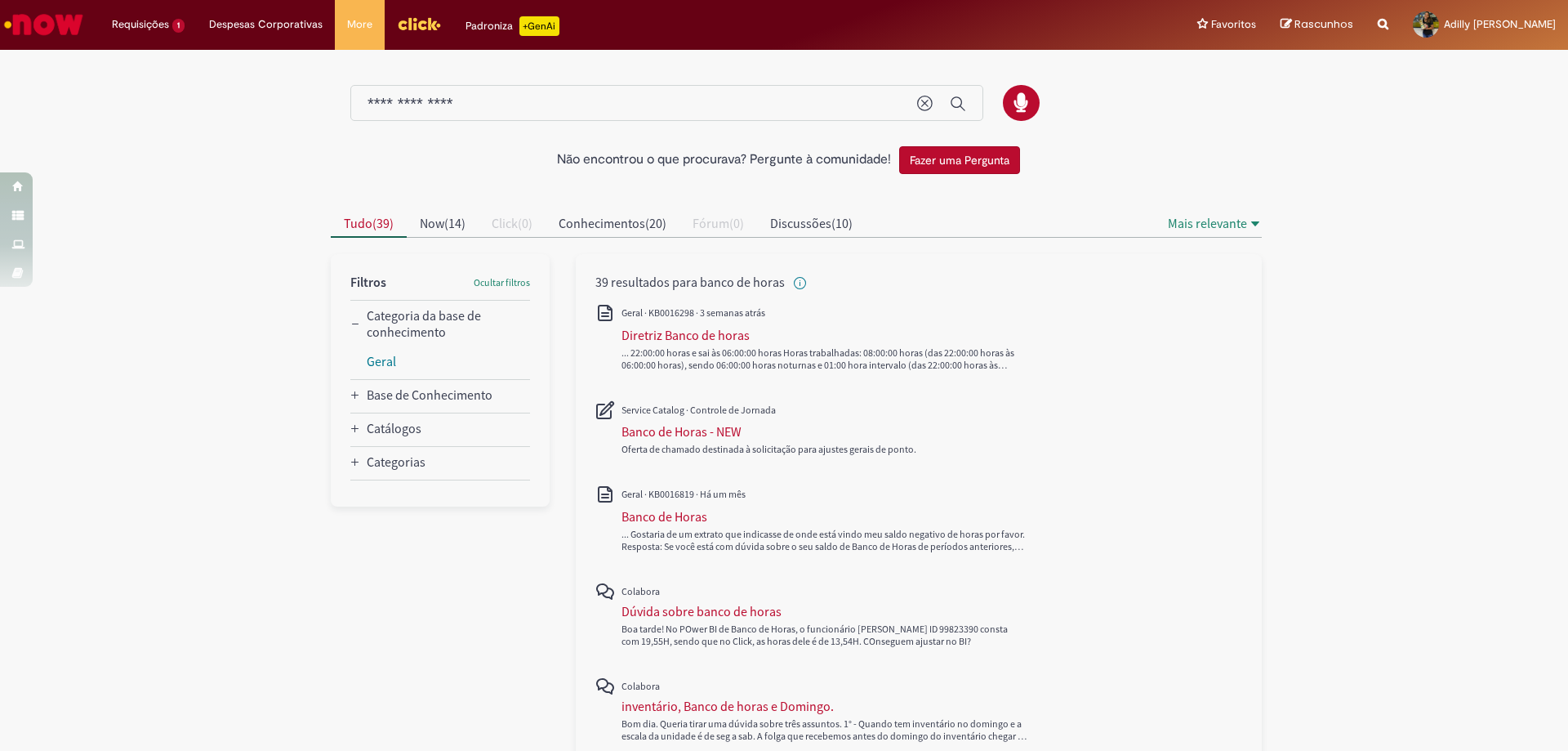
click at [595, 341] on div "All" at bounding box center [607, 339] width 26 height 71
